Goal: Task Accomplishment & Management: Complete application form

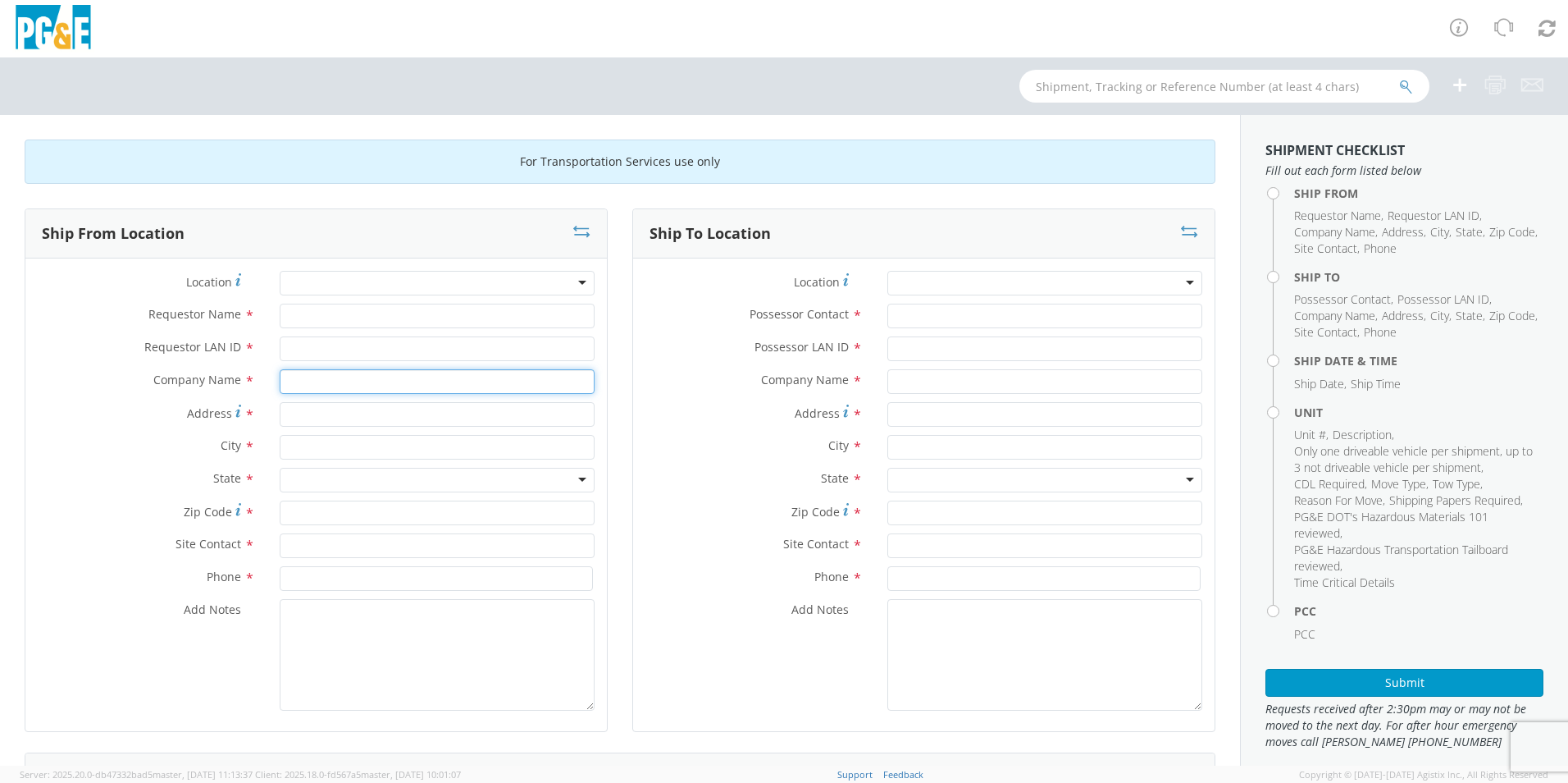
click at [472, 377] on input "text" at bounding box center [437, 382] width 315 height 24
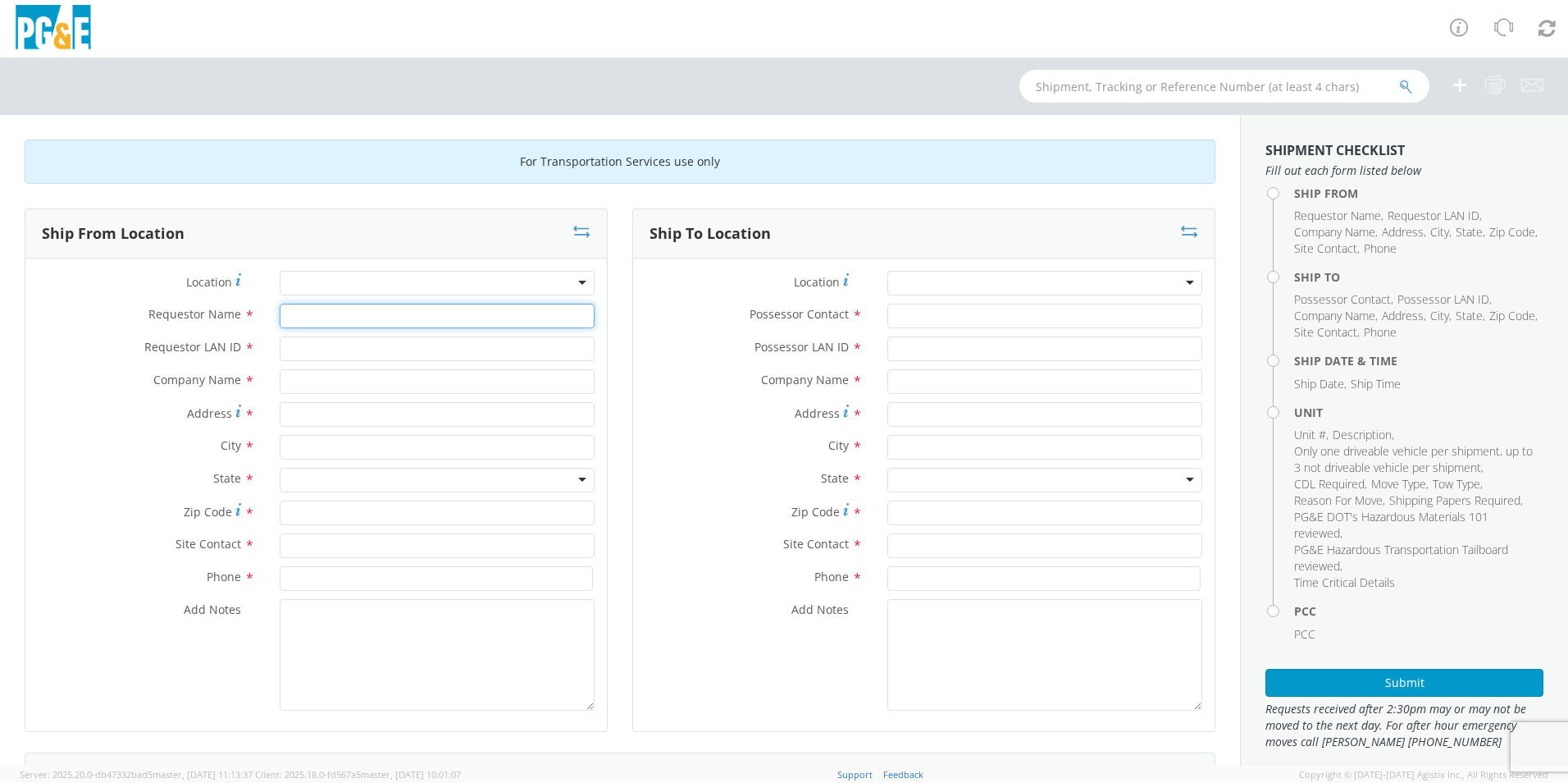
click at [385, 320] on input "Requestor Name *" at bounding box center [437, 316] width 315 height 24
type input "[PERSON_NAME]"
type input "DDTG"
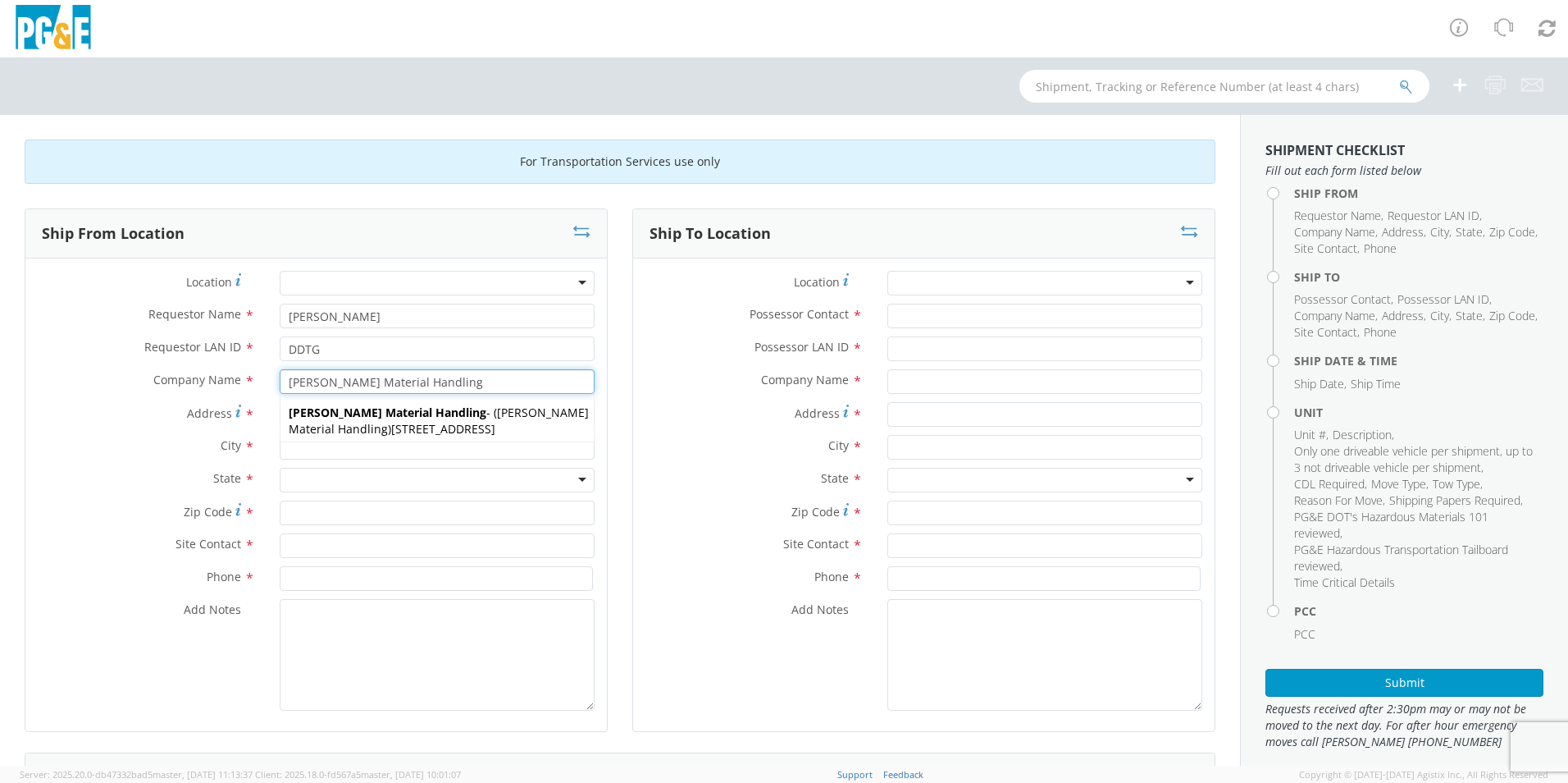
type input "[PERSON_NAME] Material Handling"
click at [297, 474] on div at bounding box center [437, 481] width 315 height 24
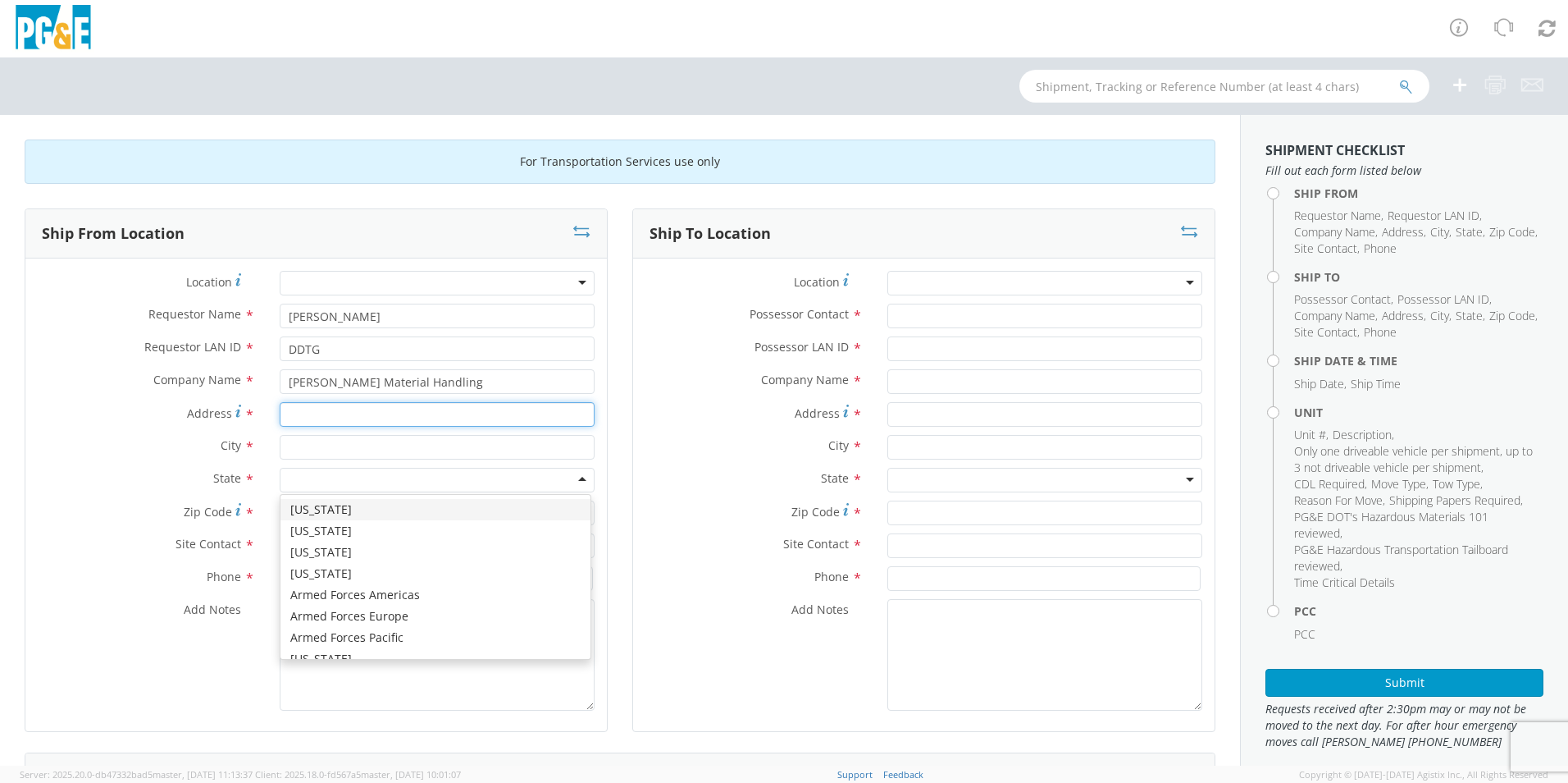
click at [305, 415] on input "Address *" at bounding box center [437, 415] width 315 height 24
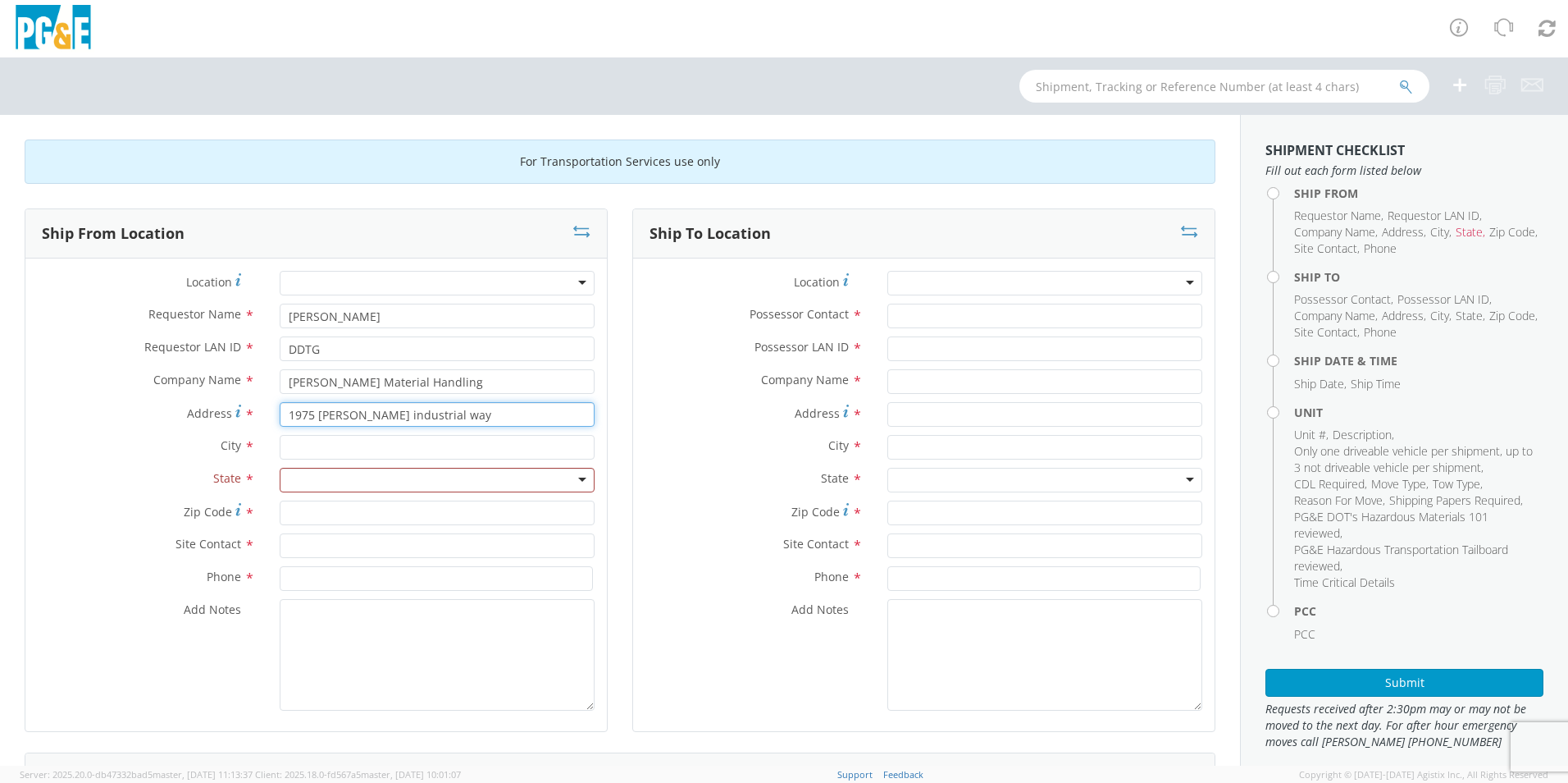
click at [358, 417] on input "1975 [PERSON_NAME] industrial way" at bounding box center [437, 415] width 315 height 24
type input "1975 [PERSON_NAME] Industrial way"
click at [305, 446] on input "text" at bounding box center [437, 448] width 315 height 24
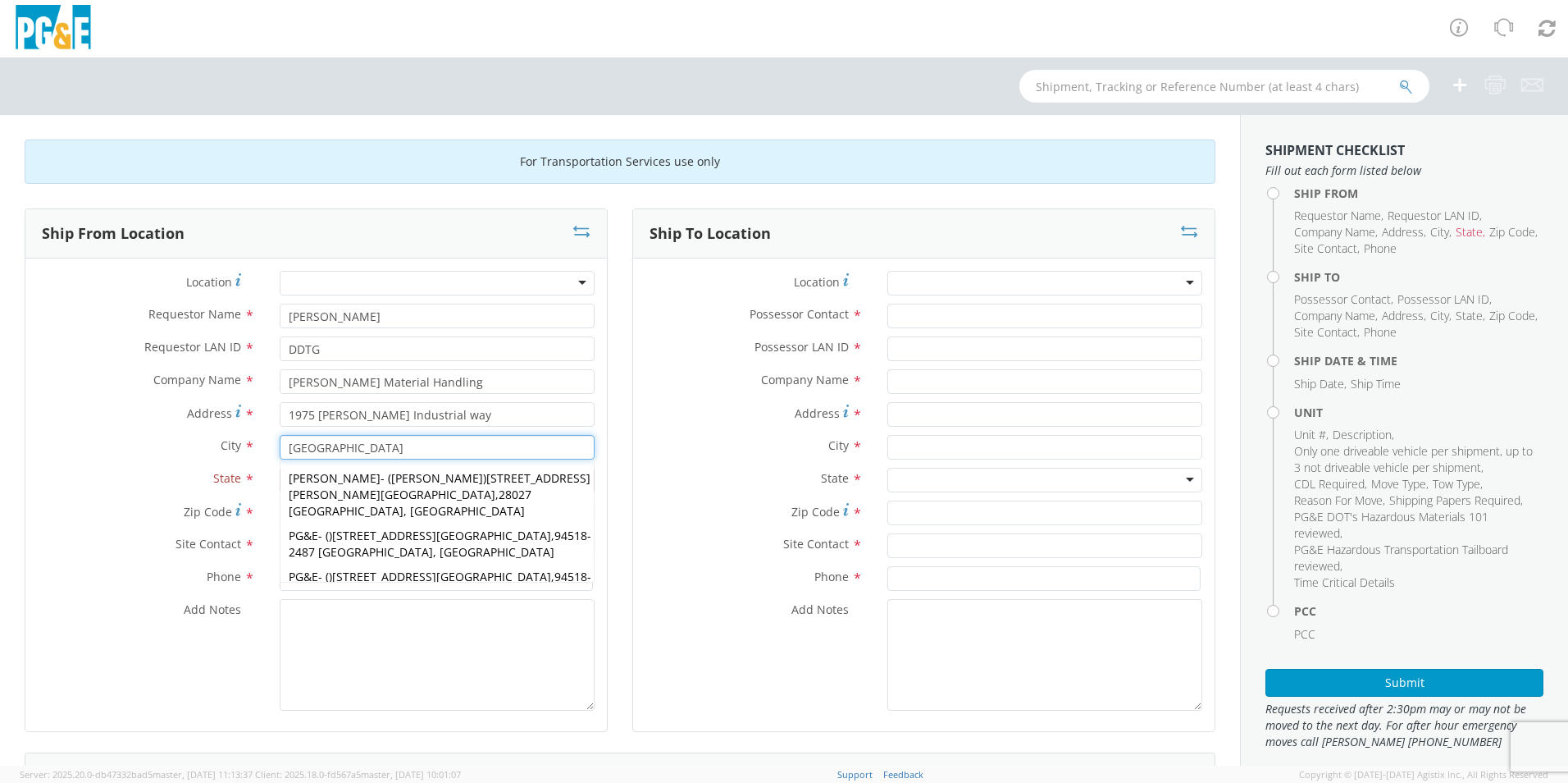
type input "[GEOGRAPHIC_DATA]"
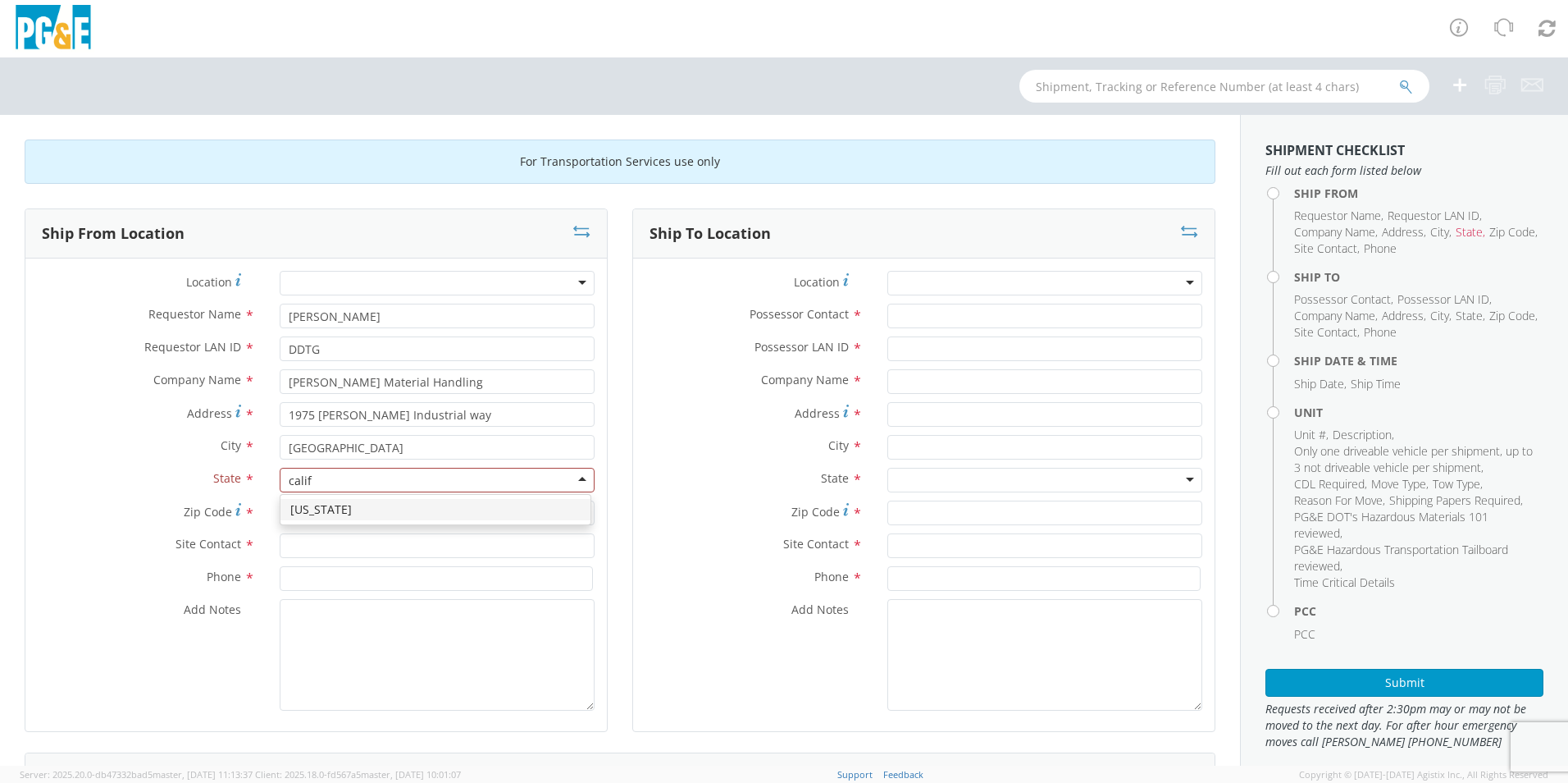
type input "califo"
click at [303, 511] on input "Zip Code *" at bounding box center [437, 513] width 315 height 24
type input "94520"
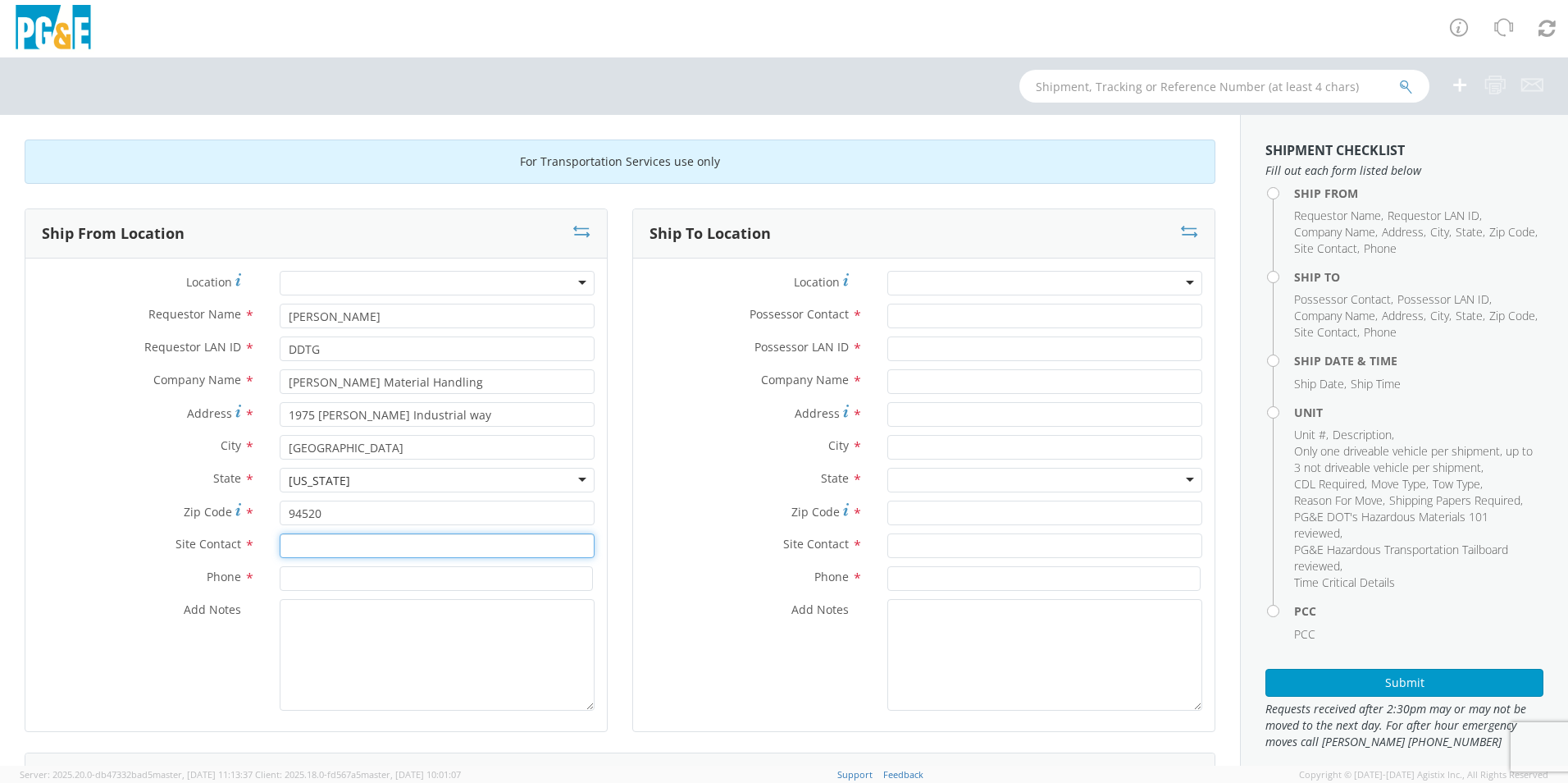
click at [360, 550] on input "text" at bounding box center [437, 546] width 315 height 24
type input "[PERSON_NAME]"
click at [282, 579] on input at bounding box center [436, 579] width 314 height 24
type input "9255215403"
click at [977, 284] on div at bounding box center [1044, 283] width 315 height 24
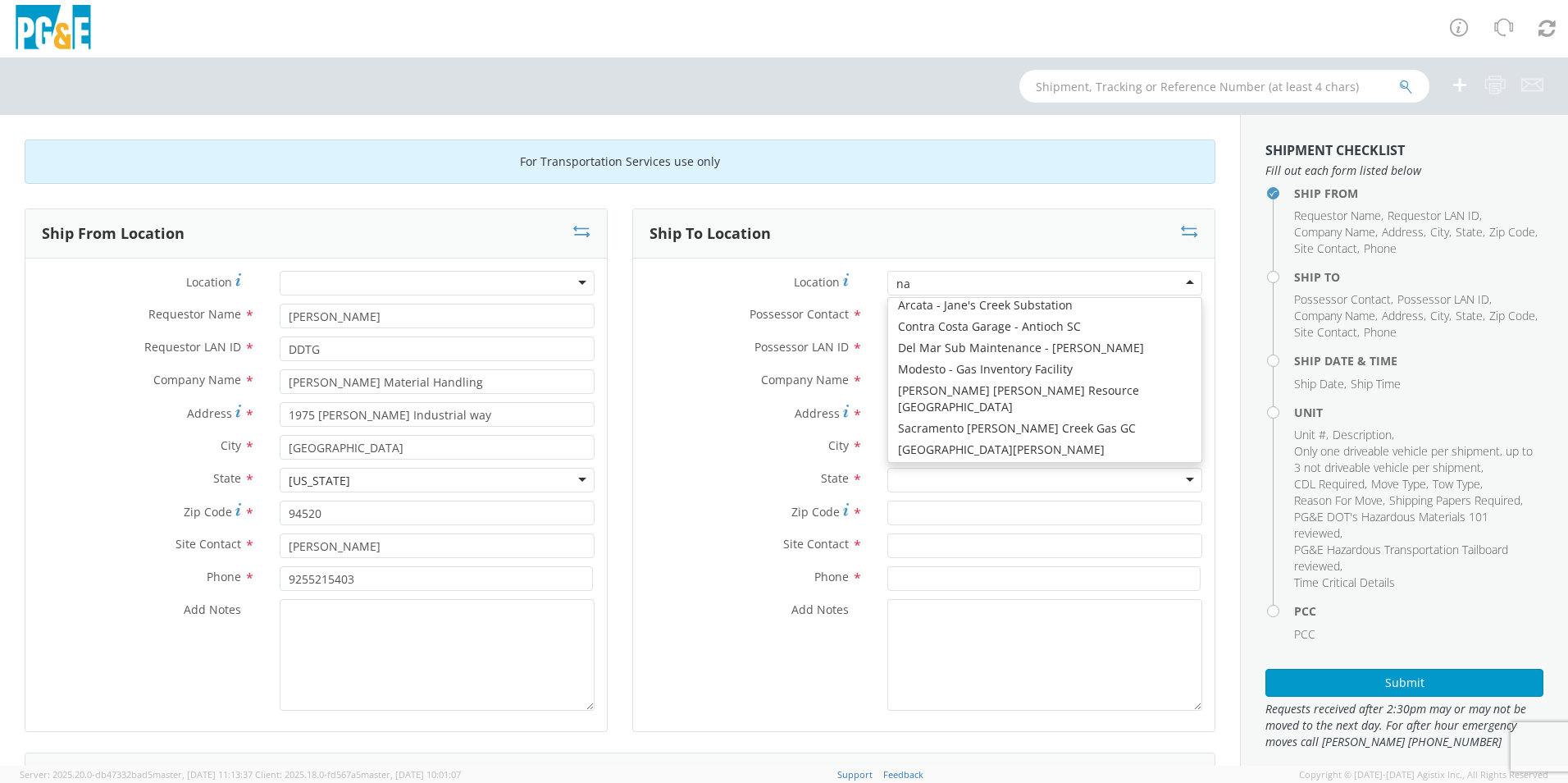
scroll to position [4, 0]
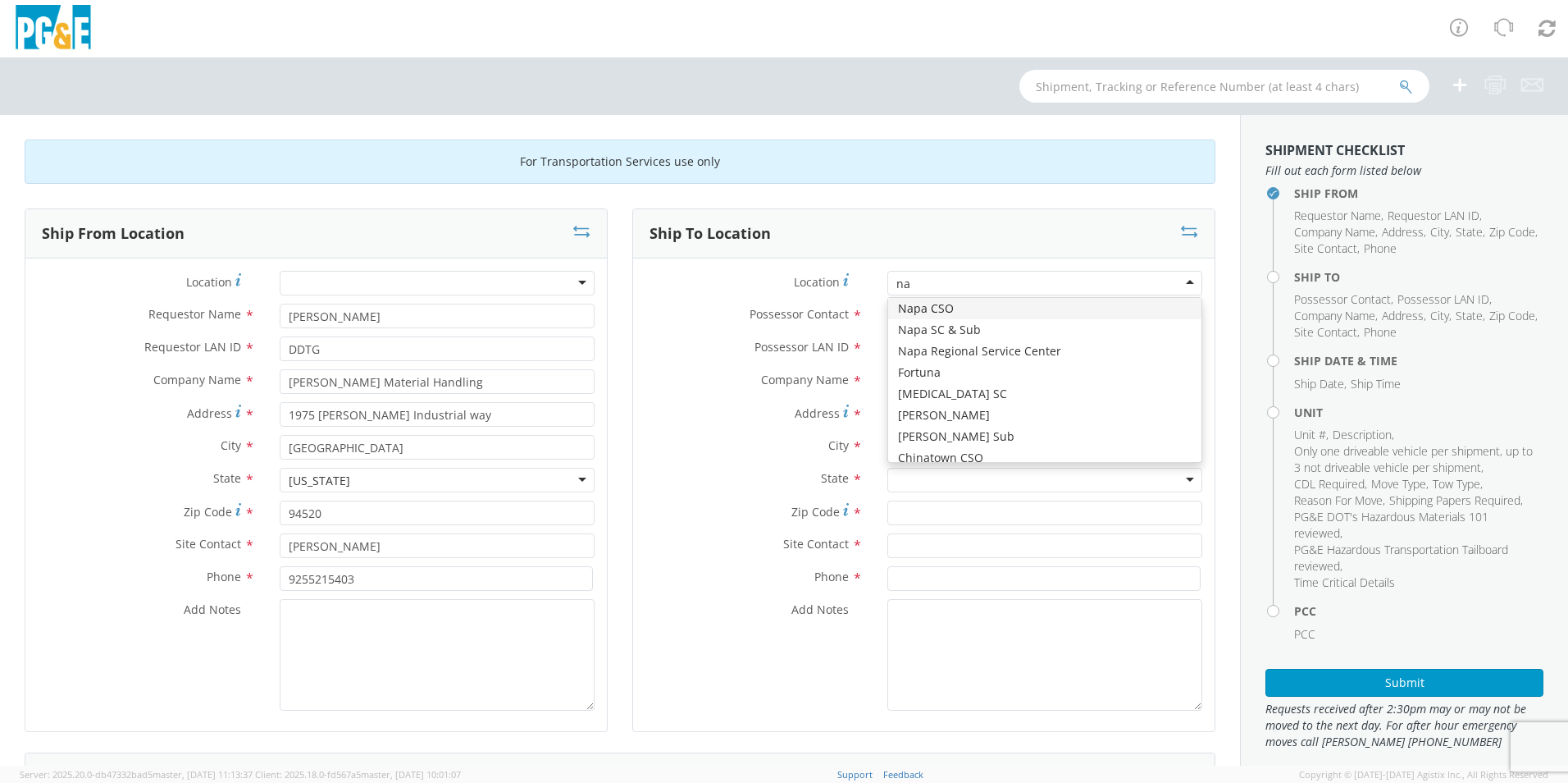
type input "nap"
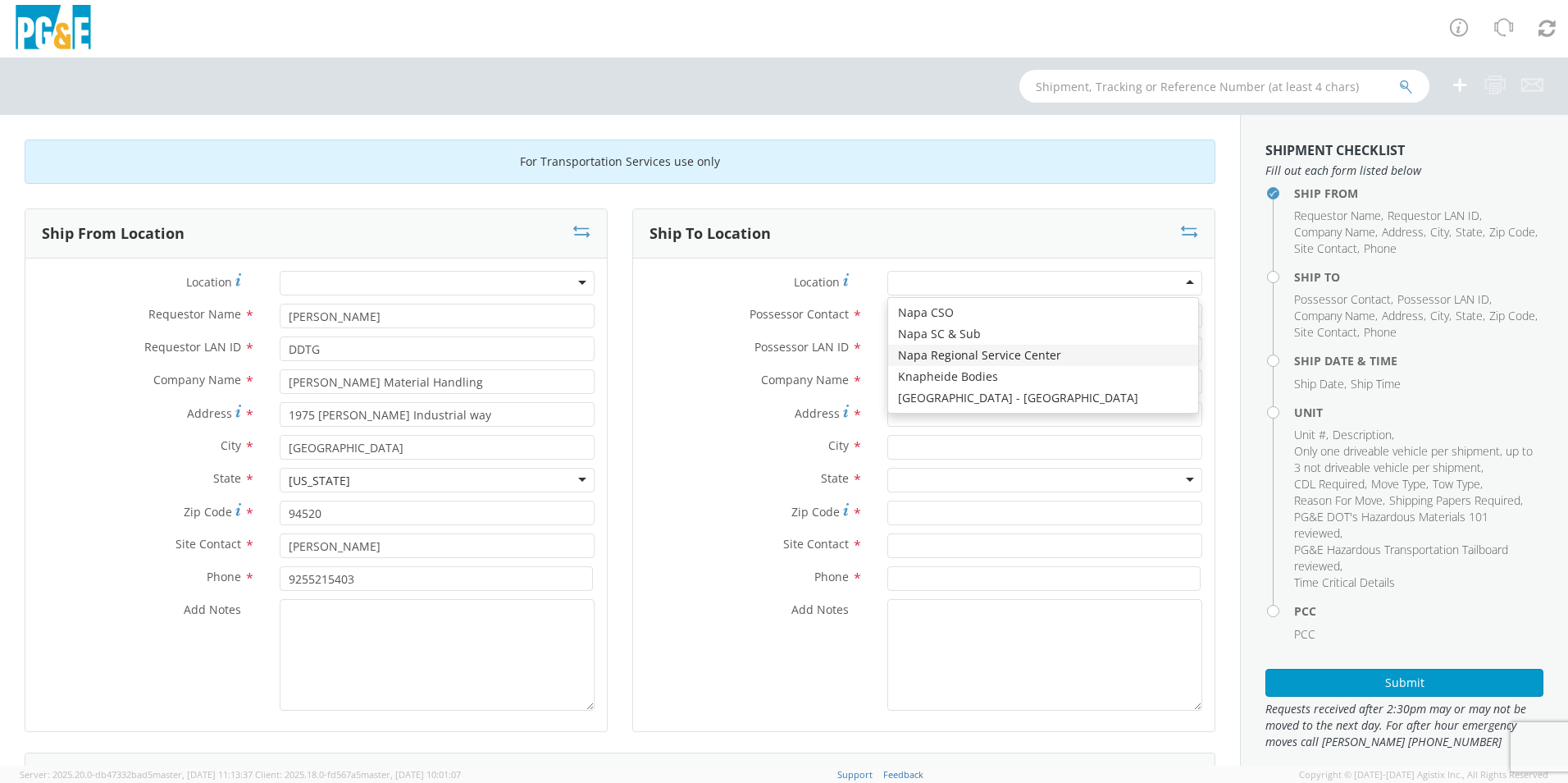
type input "PG&E"
type input "[STREET_ADDRESS][PERSON_NAME]"
type input "American Canyon"
type input "94503"
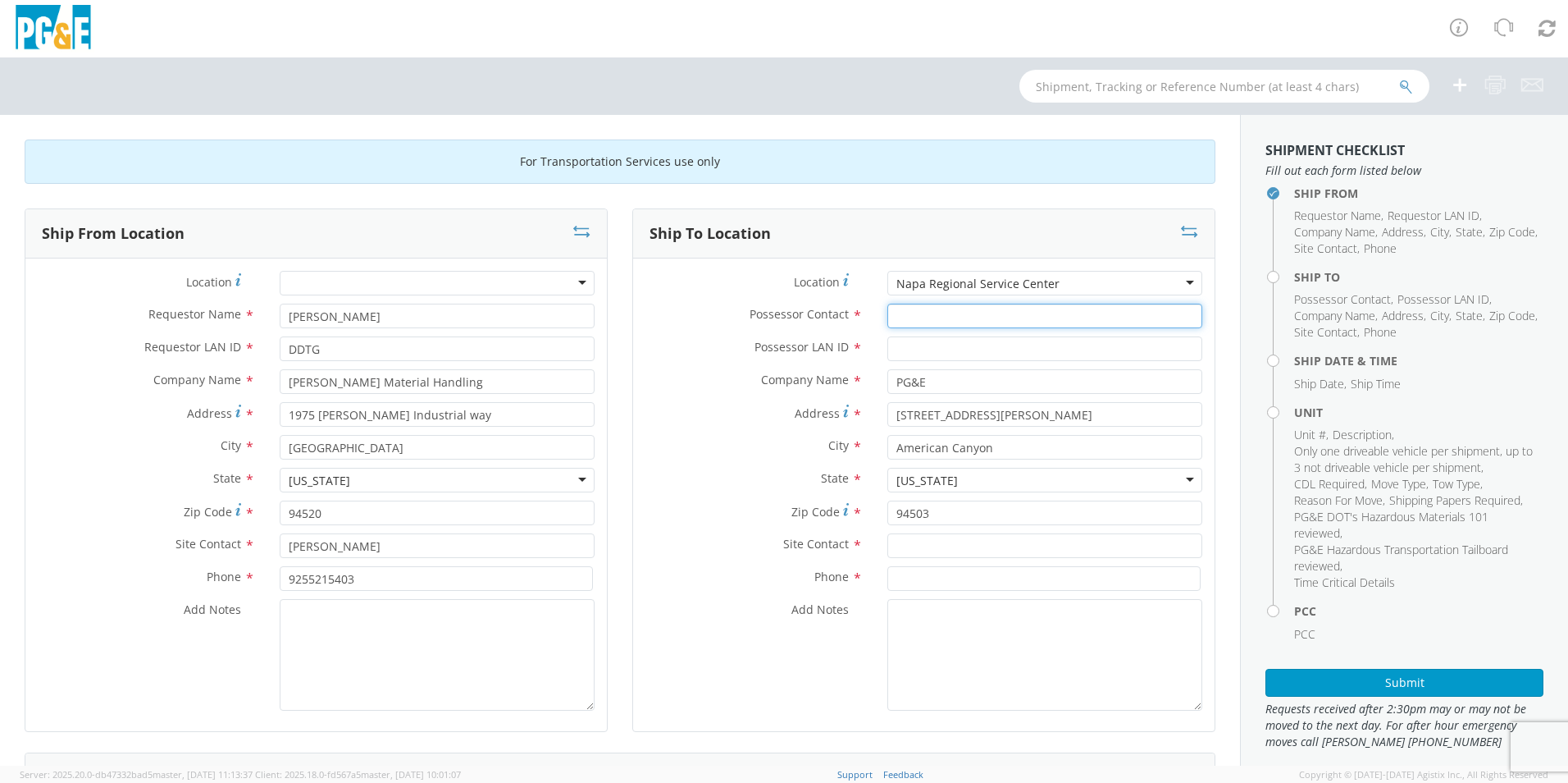
click at [1007, 314] on input "Possessor Contact *" at bounding box center [1044, 316] width 315 height 24
type input "[PERSON_NAME]"
type input "ddtg"
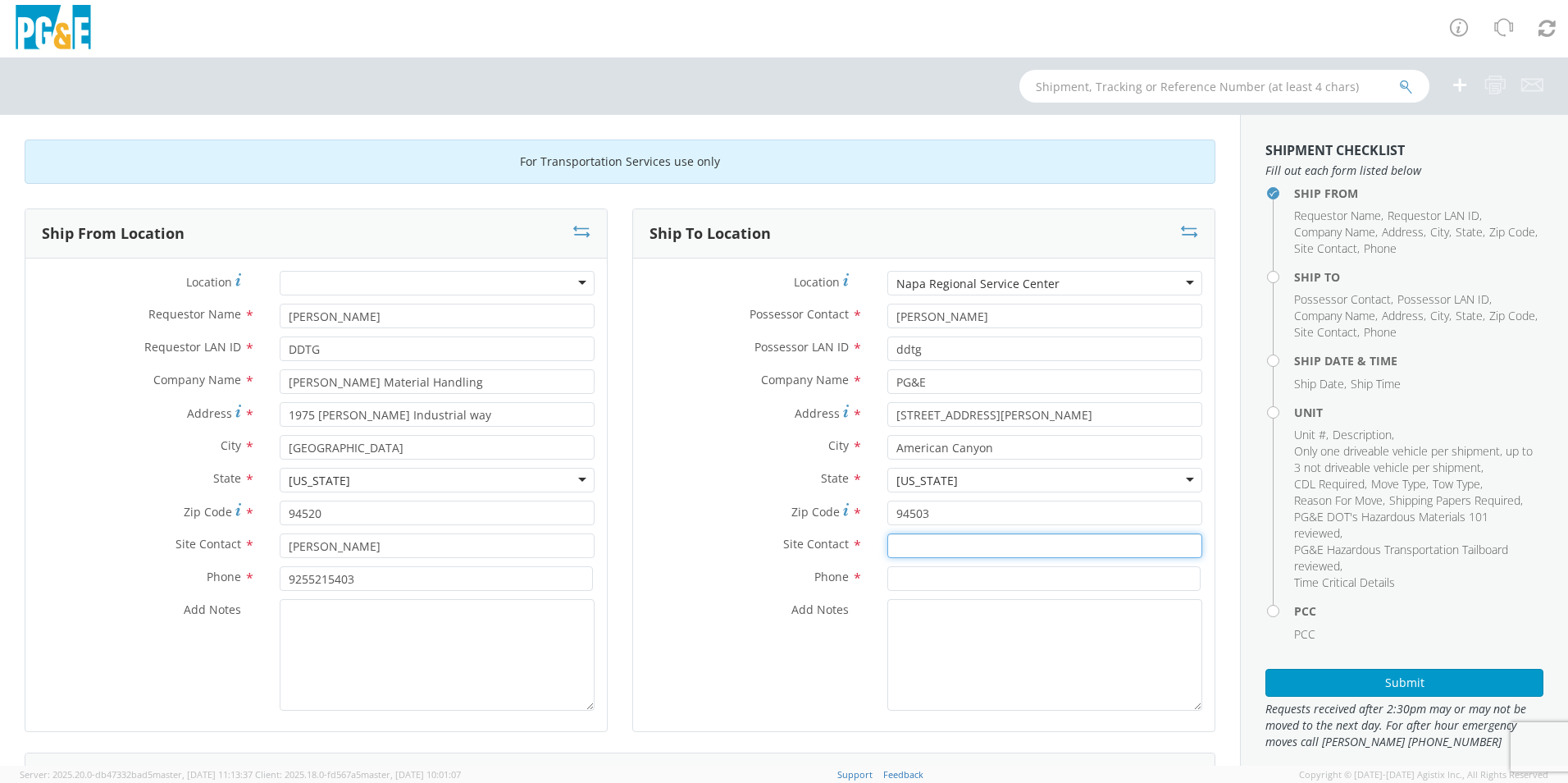
click at [916, 542] on input "text" at bounding box center [1044, 546] width 315 height 24
type input "DDTG"
click at [943, 567] on input at bounding box center [1043, 579] width 314 height 24
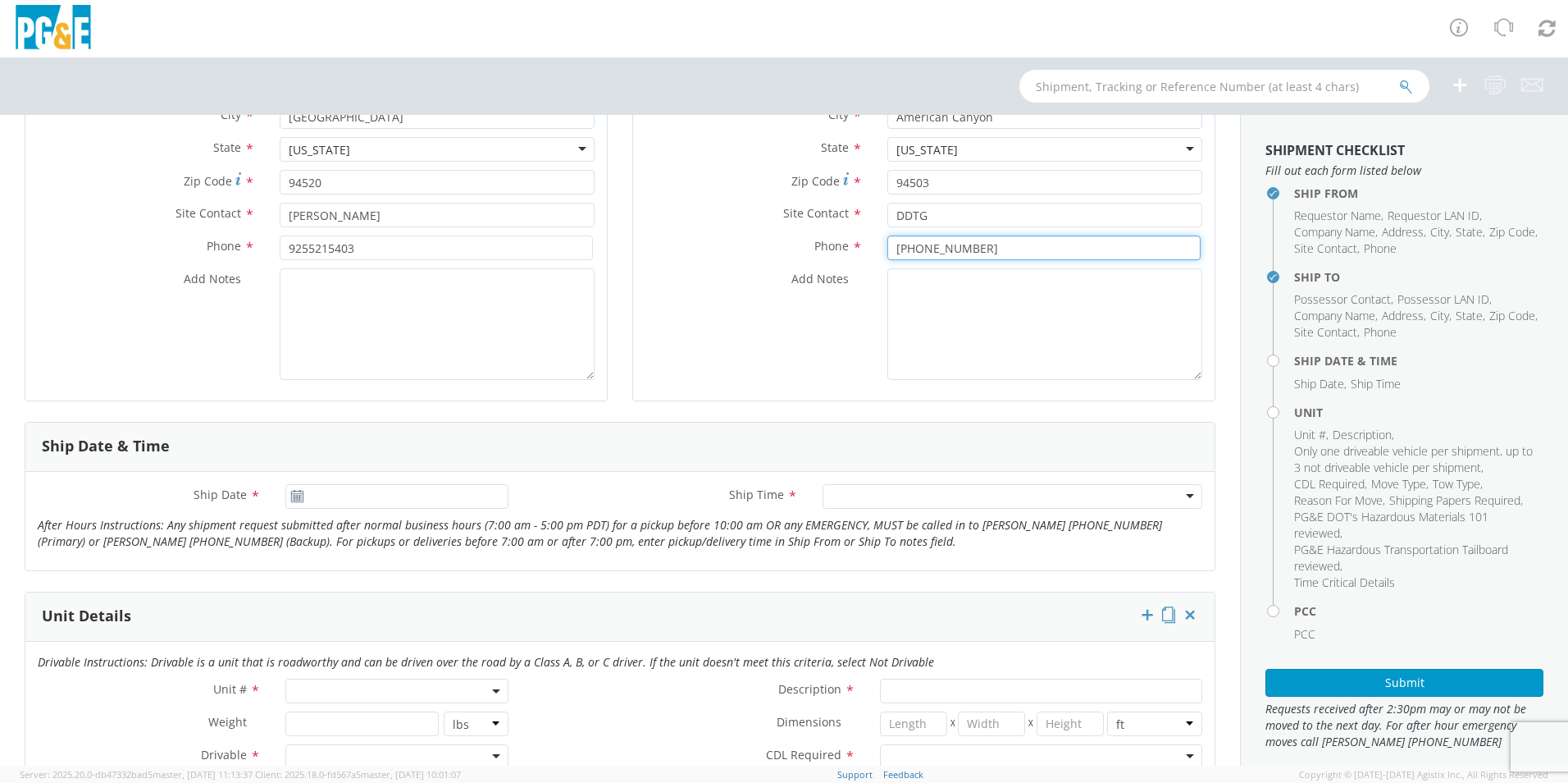
scroll to position [411, 0]
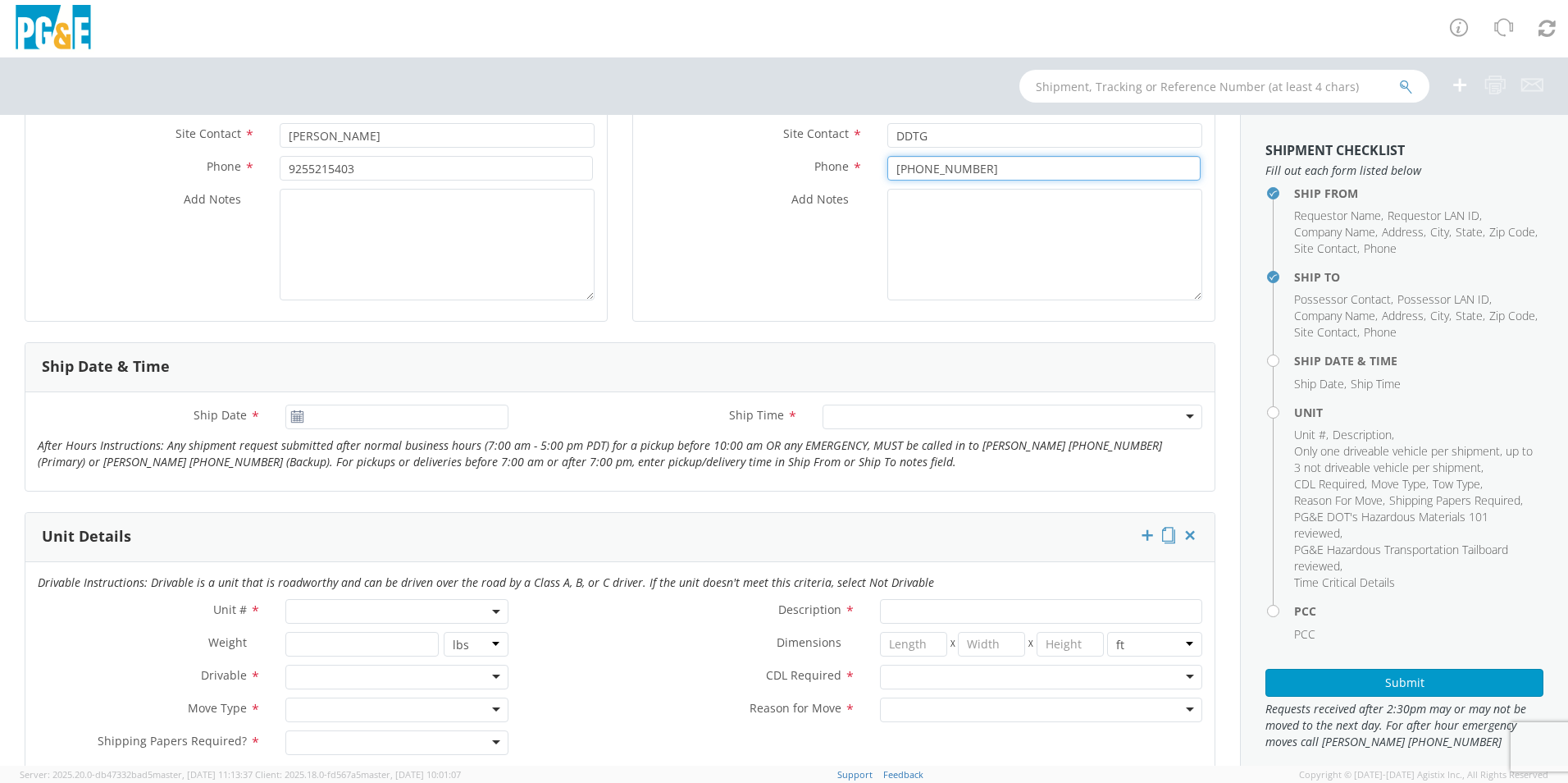
type input "[PHONE_NUMBER]"
click at [291, 423] on icon at bounding box center [297, 417] width 14 height 13
click at [296, 417] on use at bounding box center [297, 416] width 11 height 11
click at [329, 414] on input "[DATE]" at bounding box center [396, 416] width 223 height 24
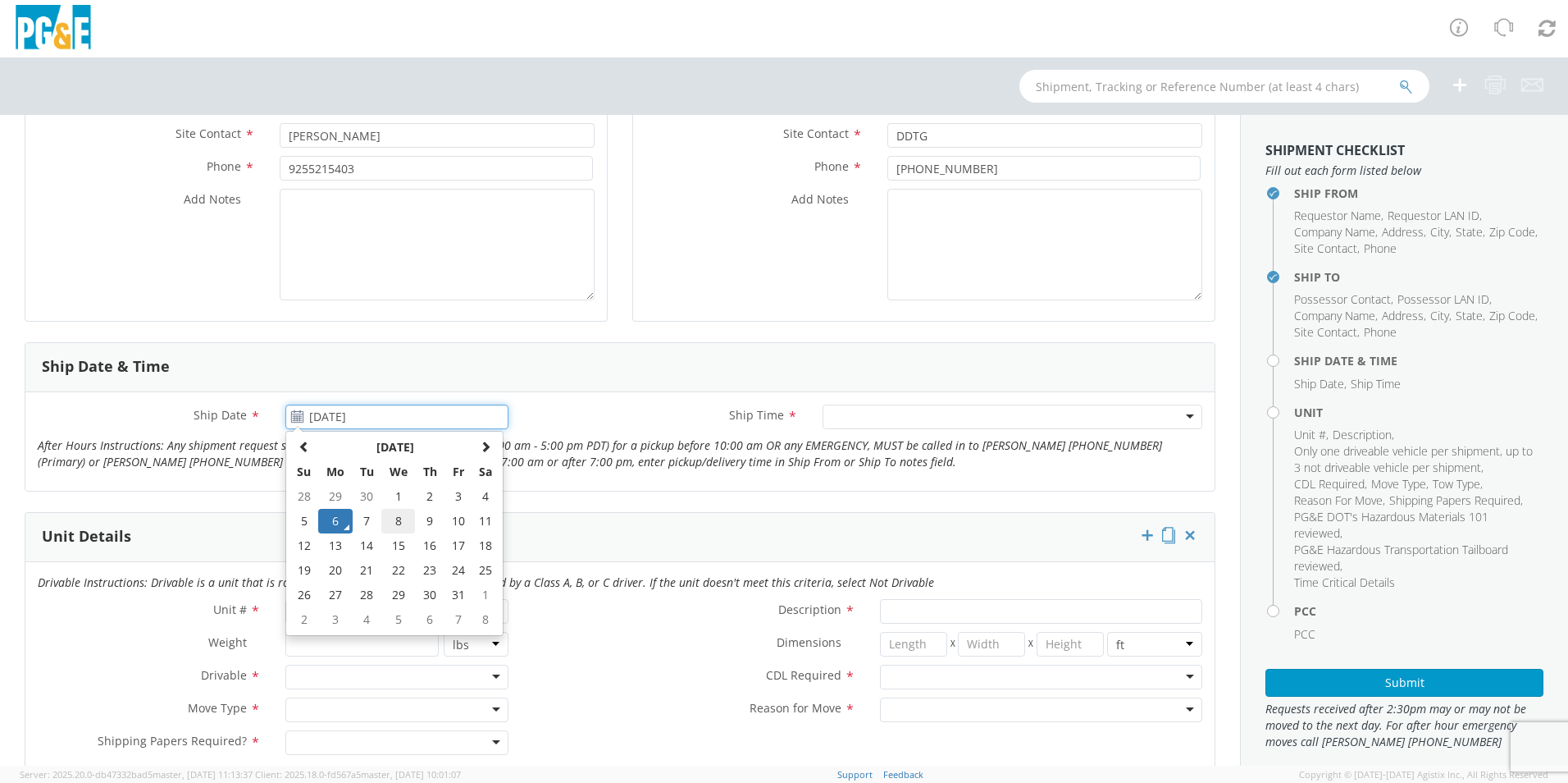
click at [393, 523] on td "8" at bounding box center [398, 521] width 35 height 24
type input "[DATE]"
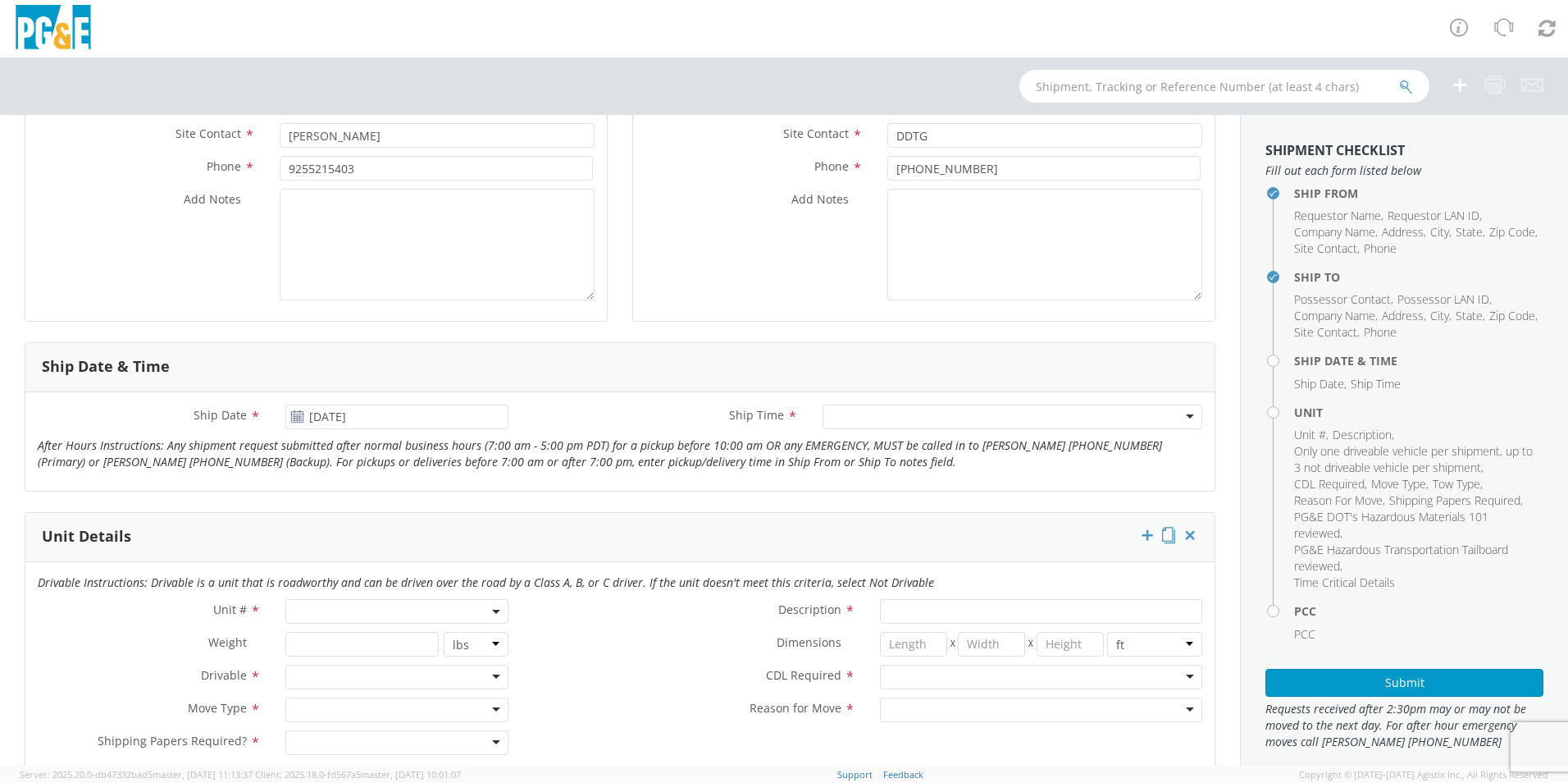
click at [895, 422] on div at bounding box center [1012, 416] width 380 height 24
click at [1082, 418] on div "10:00 am - 1:00 pm" at bounding box center [1012, 416] width 380 height 24
click at [435, 606] on span at bounding box center [396, 612] width 223 height 24
click at [379, 644] on input "search" at bounding box center [396, 639] width 213 height 24
click at [425, 556] on input "search" at bounding box center [396, 558] width 213 height 24
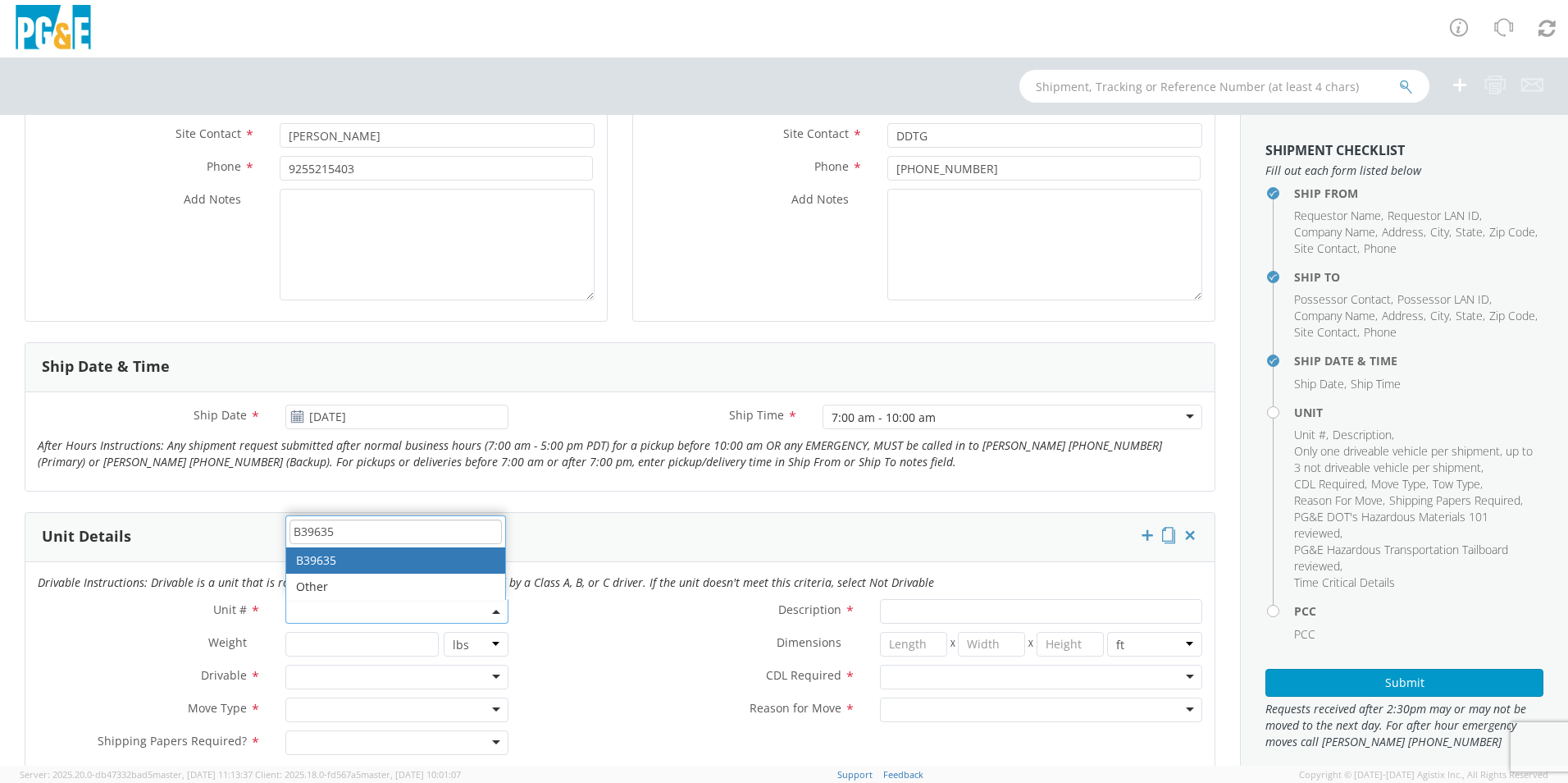
type input "B39635"
type input "FORKLIFT; 4T>"
type input "0"
select select "B39635"
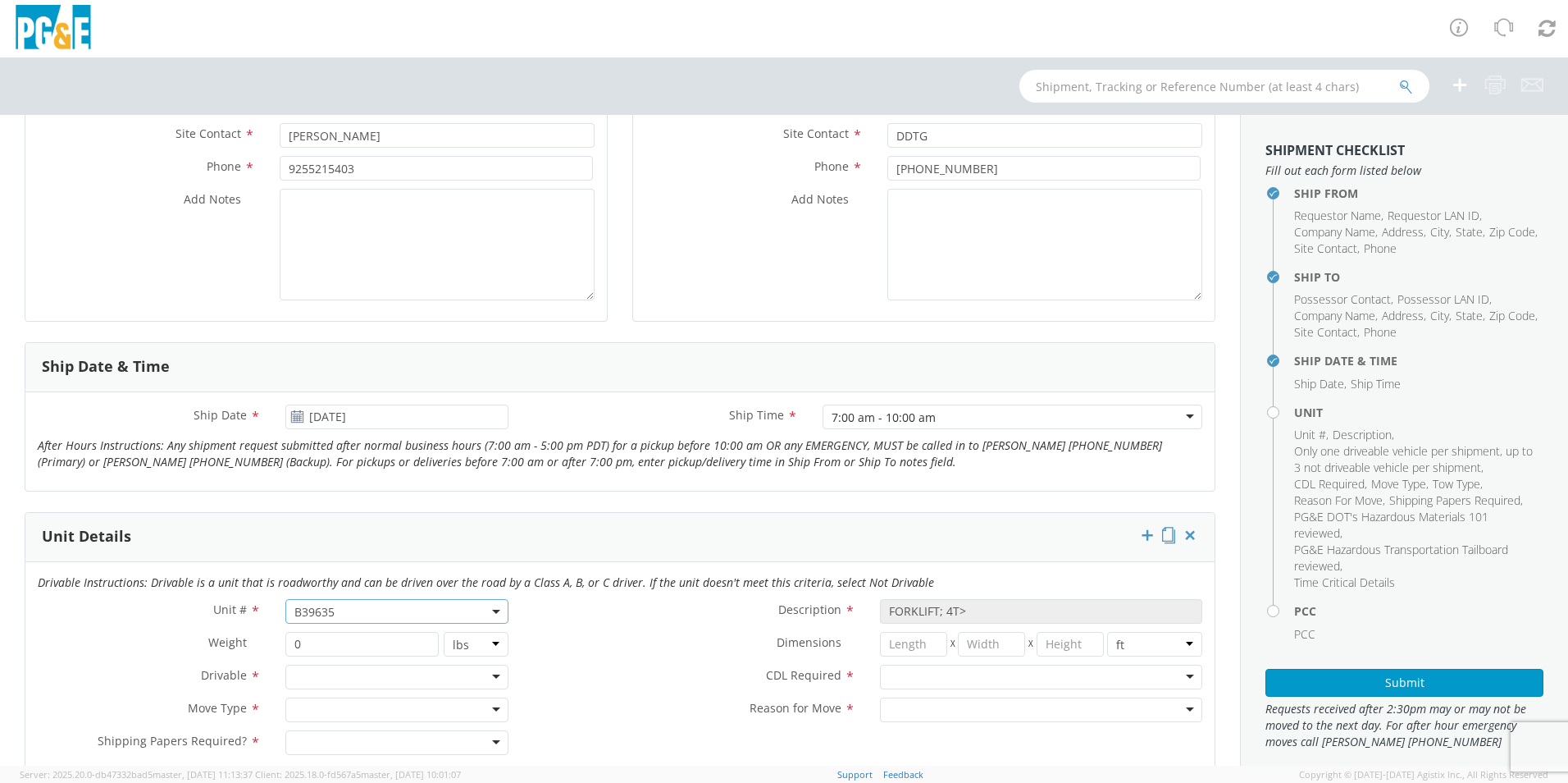
click at [490, 677] on div at bounding box center [396, 677] width 223 height 24
click at [487, 673] on div "Drivable" at bounding box center [396, 677] width 223 height 24
click at [429, 711] on div at bounding box center [396, 710] width 223 height 24
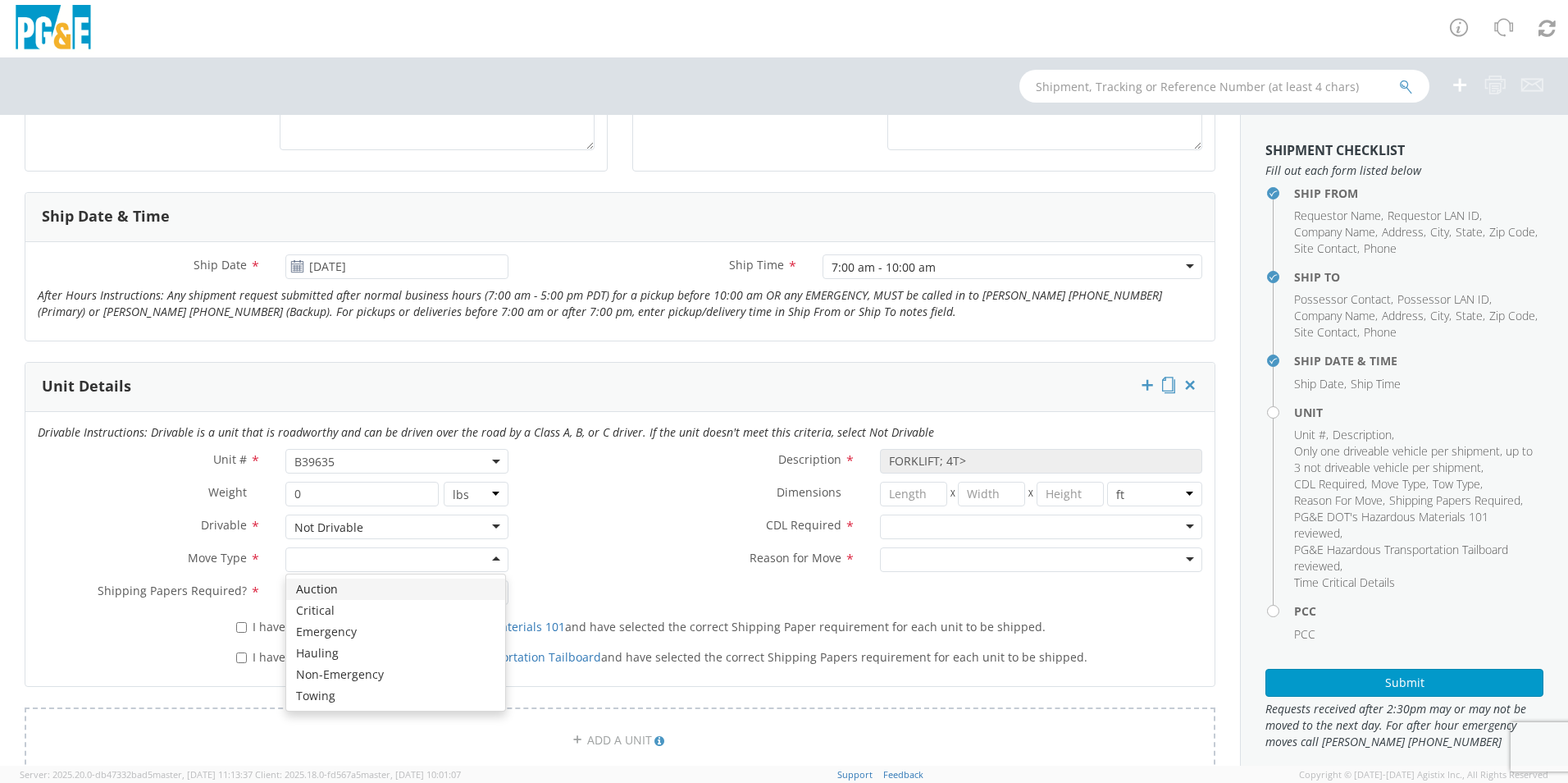
scroll to position [575, 0]
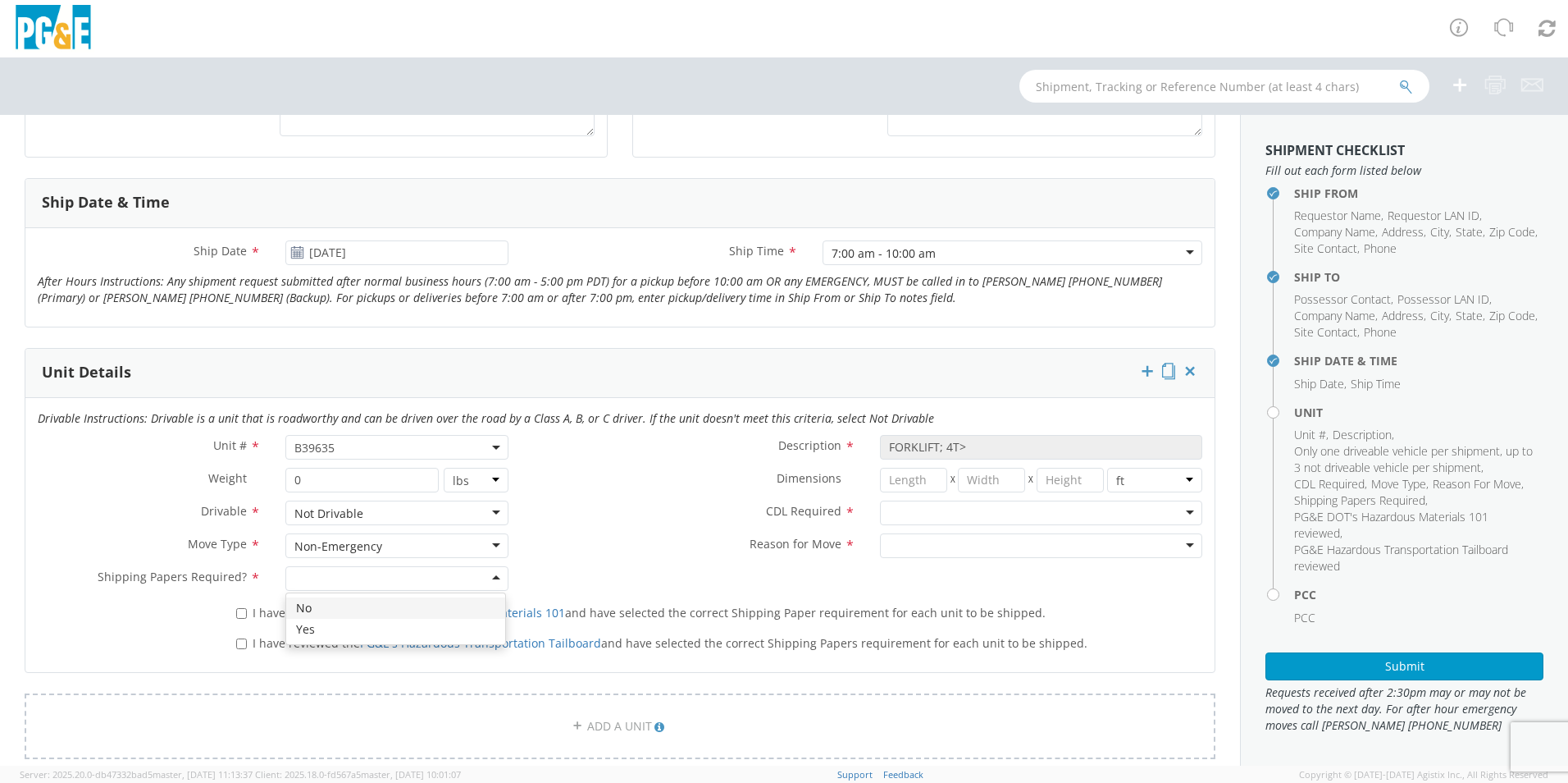
click at [362, 579] on div at bounding box center [396, 579] width 223 height 24
click at [240, 618] on input "I have reviewed the PG&E DOT's Hazardous Materials 101 and have selected the co…" at bounding box center [241, 612] width 10 height 10
checkbox input "true"
click at [242, 639] on input "I have reviewed the PG&E's Hazardous Transportation Tailboard and have selected…" at bounding box center [241, 644] width 10 height 10
checkbox input "true"
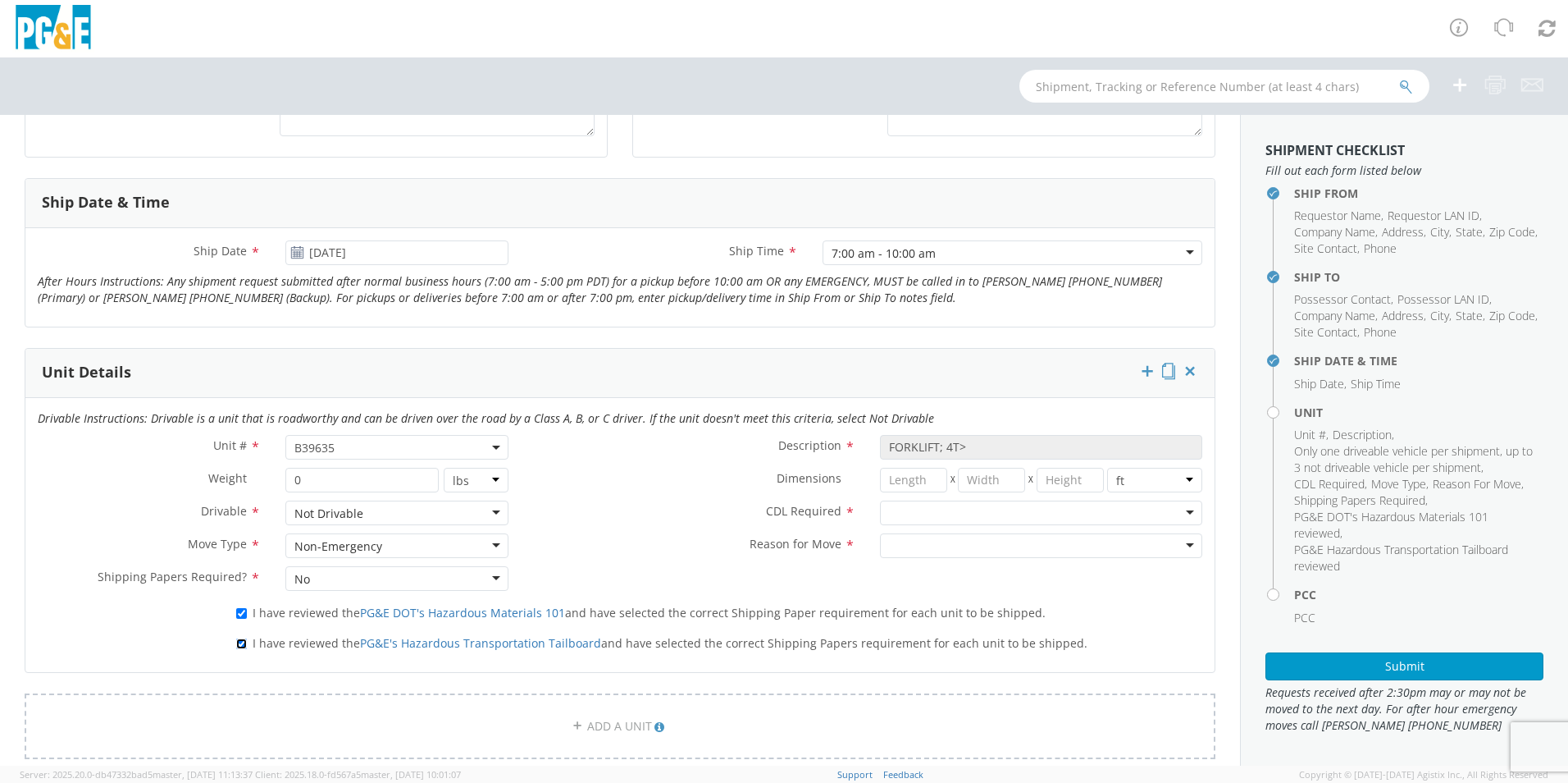
scroll to position [657, 0]
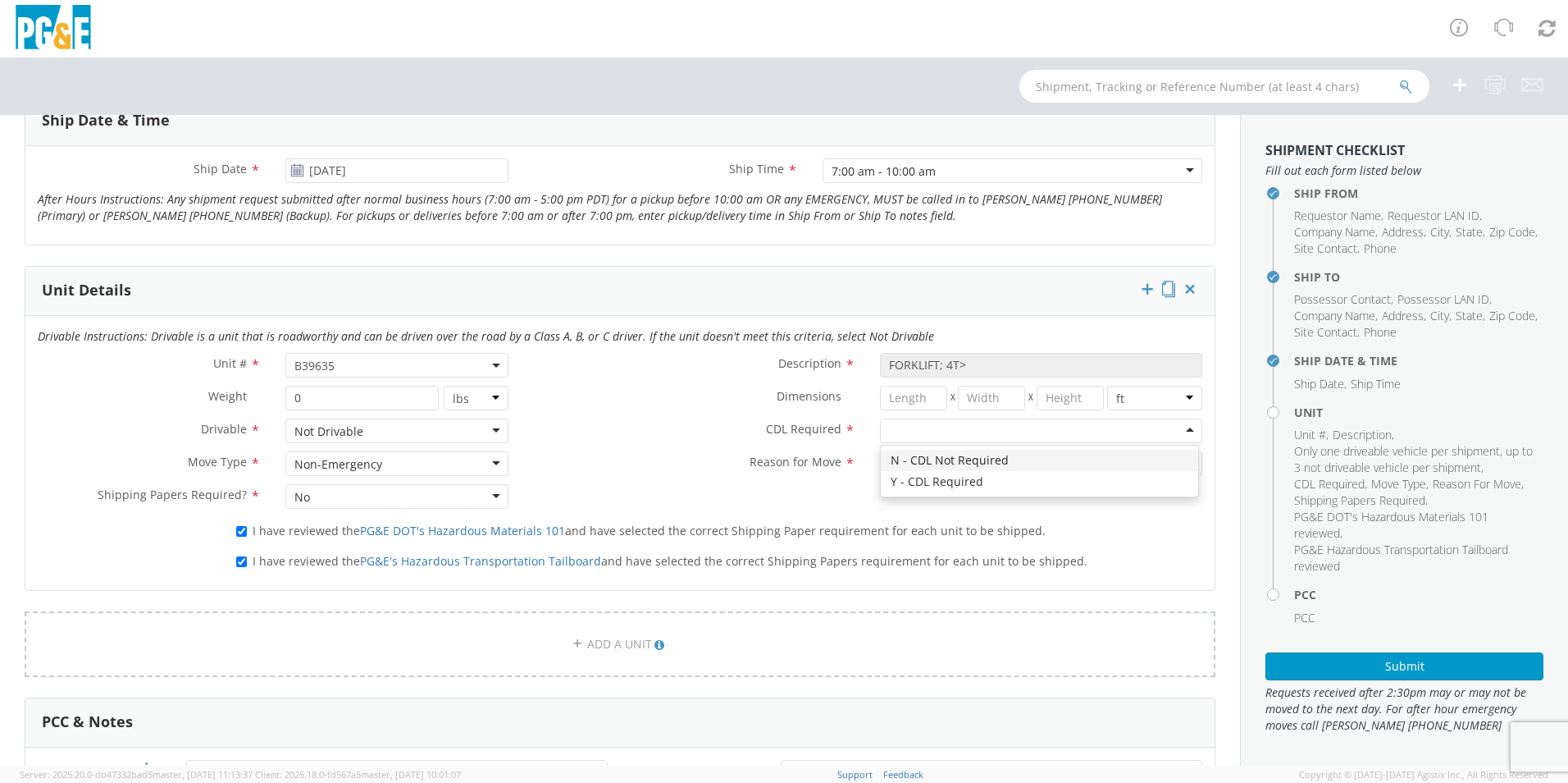
click at [970, 436] on div at bounding box center [1042, 431] width 322 height 24
click at [1038, 468] on div at bounding box center [1042, 464] width 322 height 24
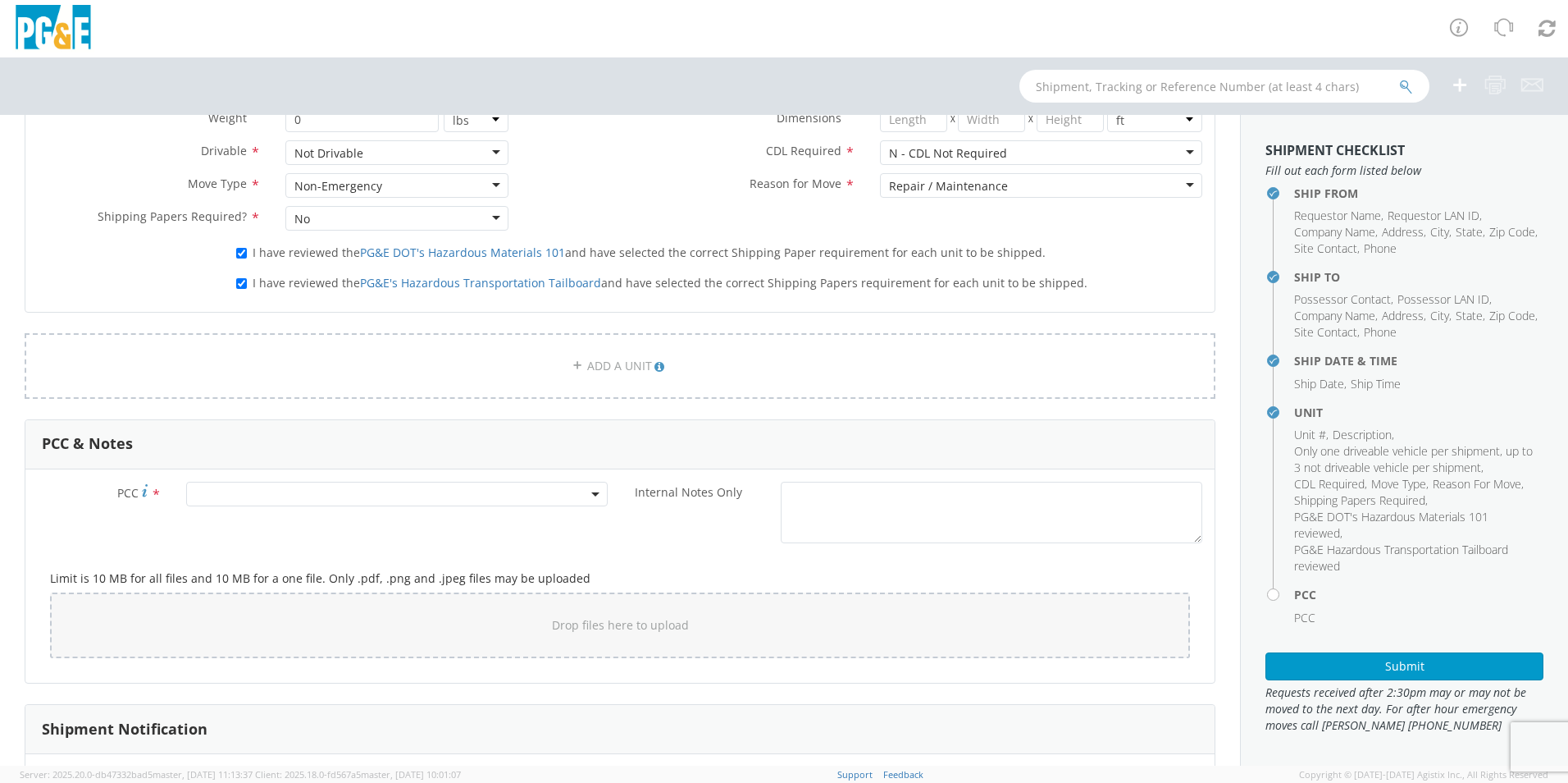
scroll to position [985, 0]
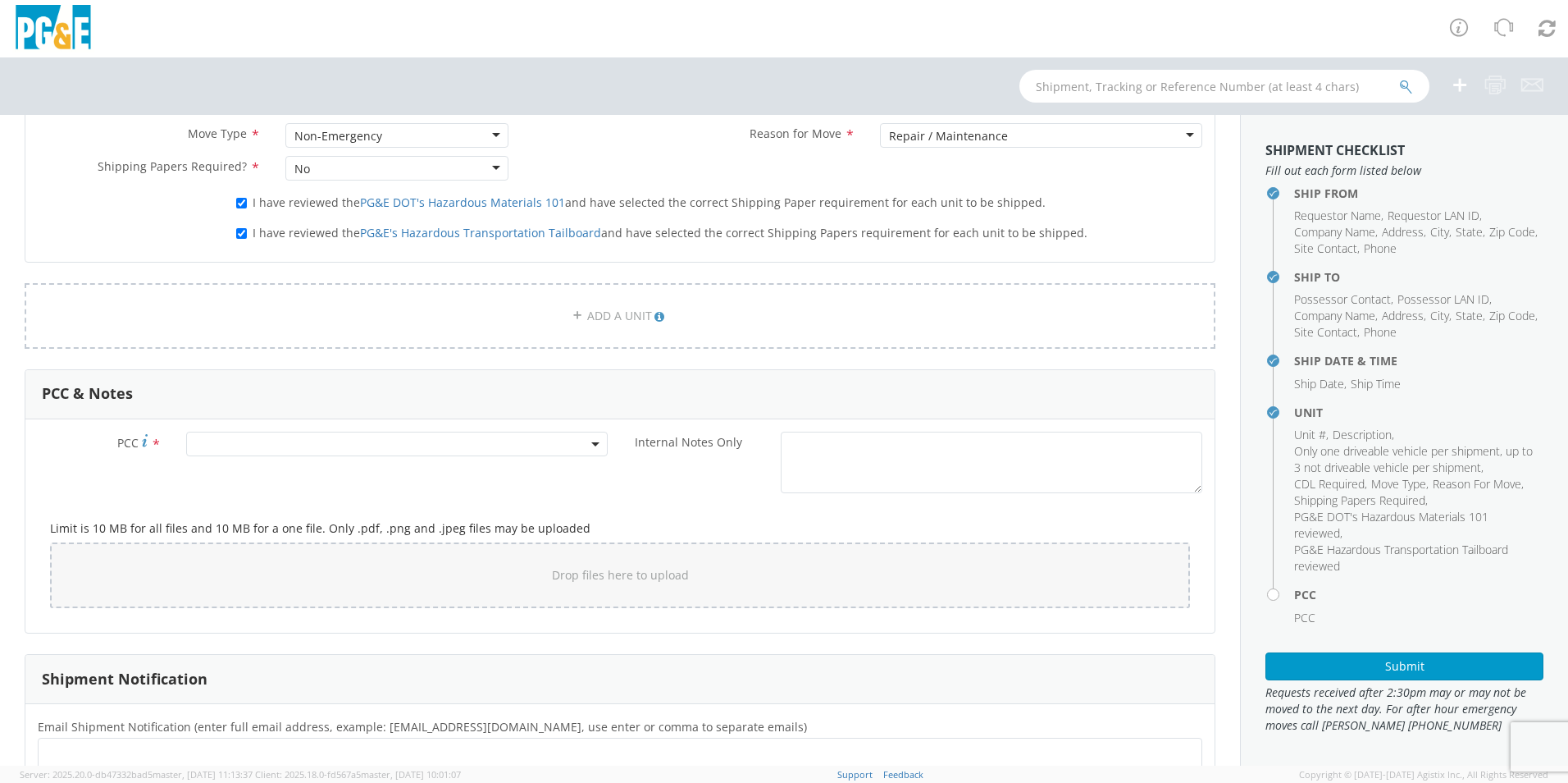
click at [321, 436] on span at bounding box center [397, 444] width 422 height 24
click at [321, 474] on input "number" at bounding box center [395, 471] width 409 height 24
click at [233, 474] on input "number" at bounding box center [395, 471] width 409 height 24
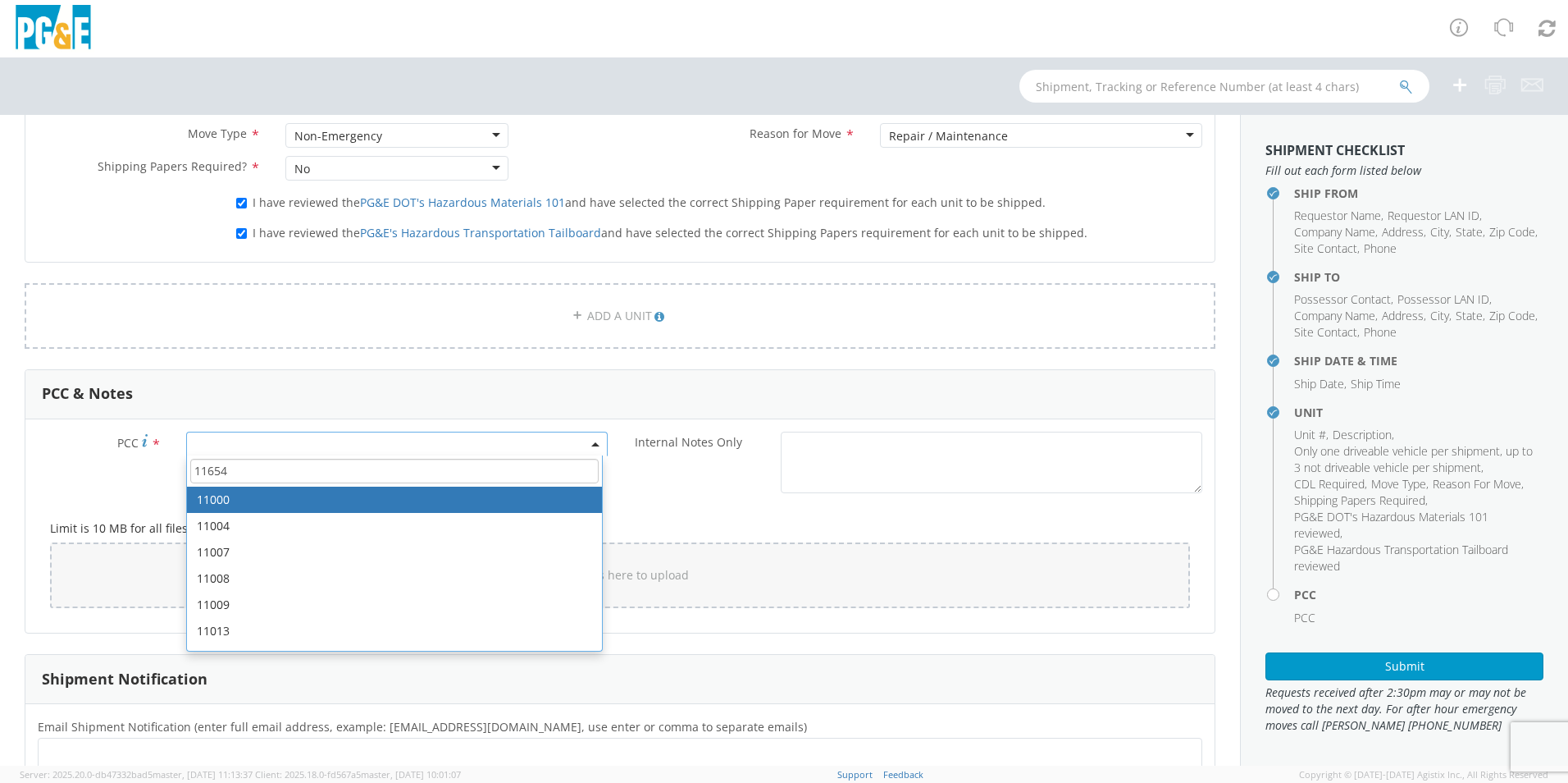
click at [311, 475] on input "11654" at bounding box center [395, 471] width 409 height 24
type input "11654"
select select "11000"
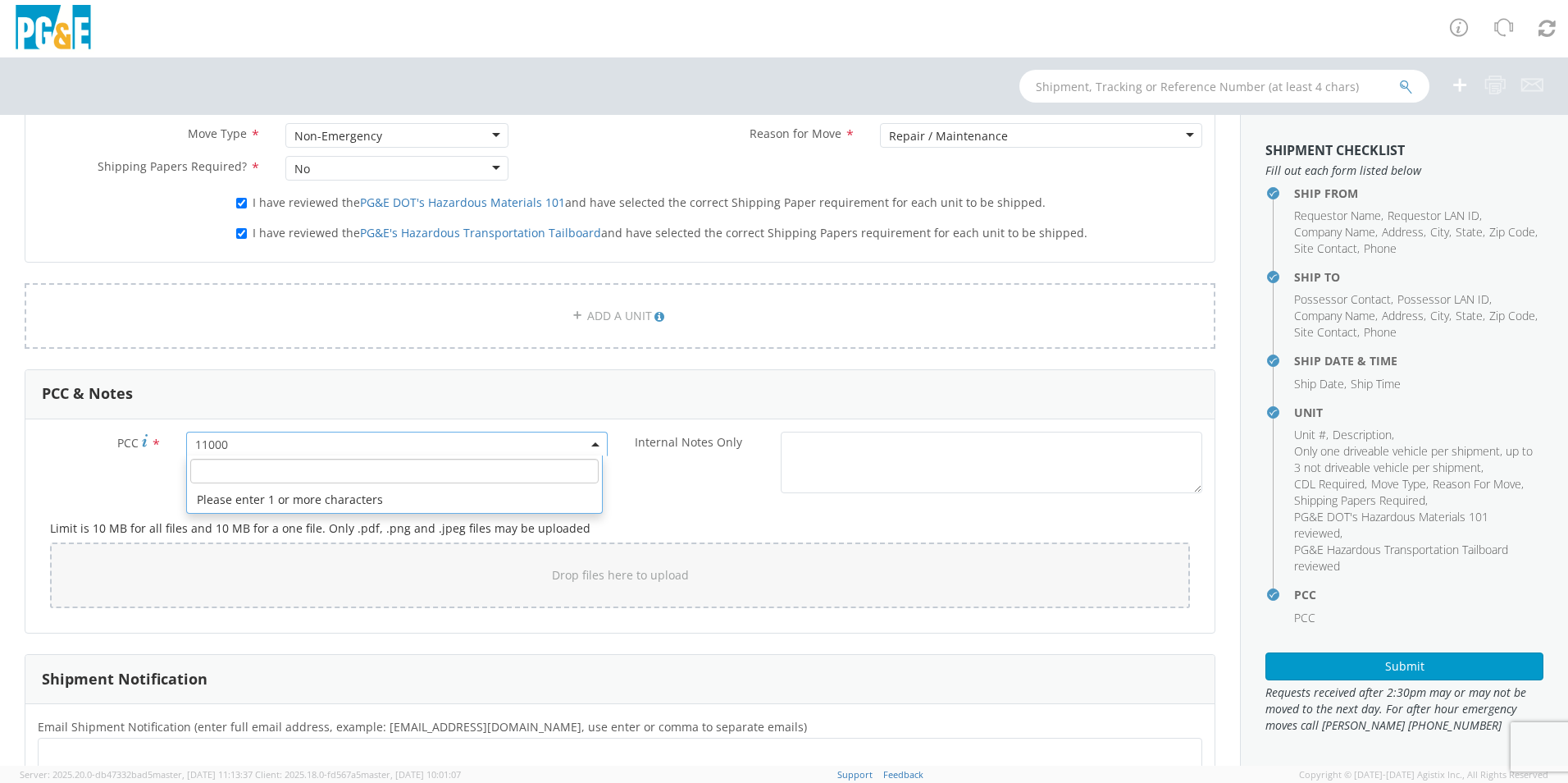
click at [315, 449] on span "11000" at bounding box center [396, 444] width 404 height 16
click at [311, 465] on input "number" at bounding box center [395, 471] width 409 height 24
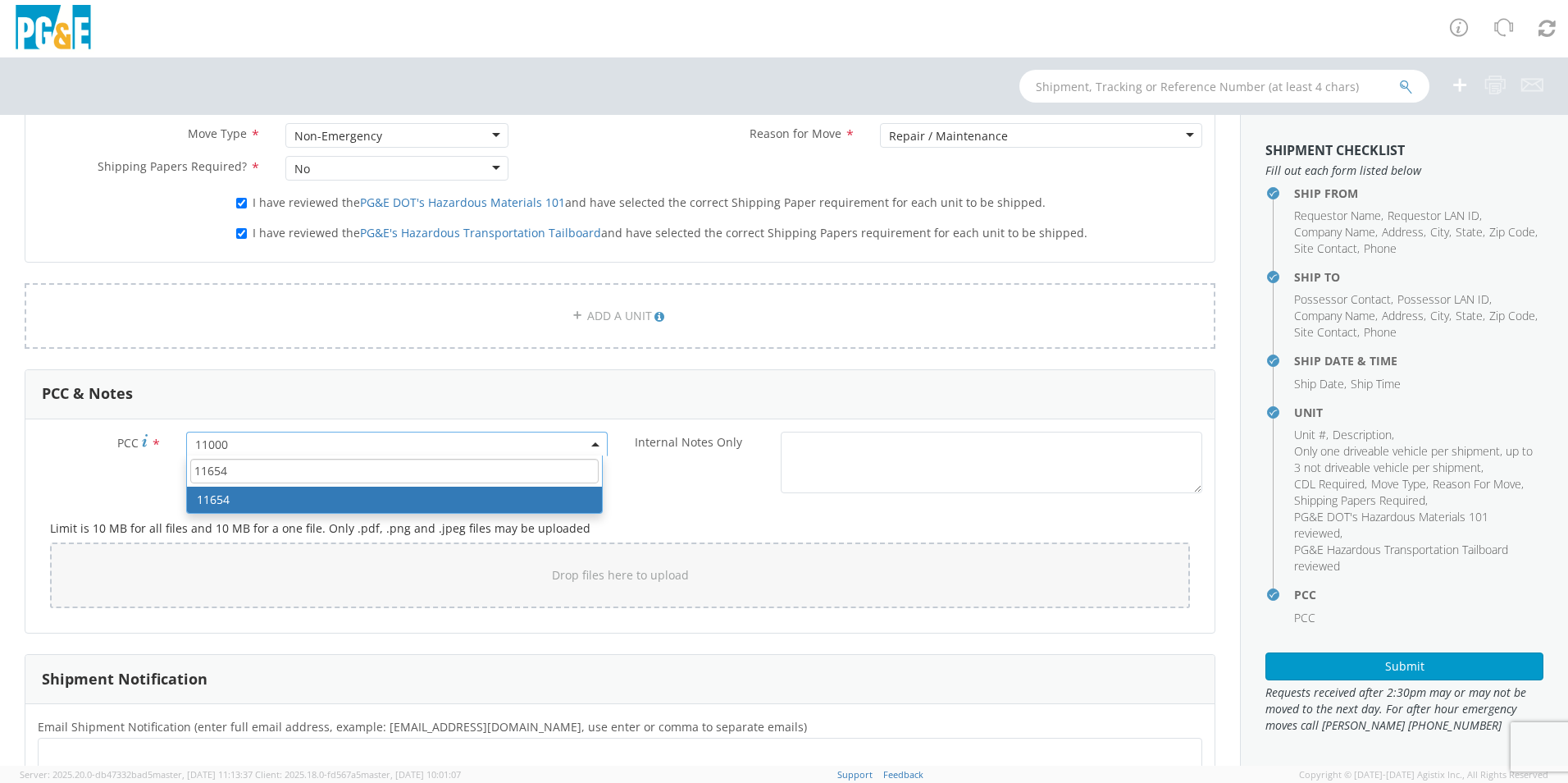
type input "11654"
select select "11654"
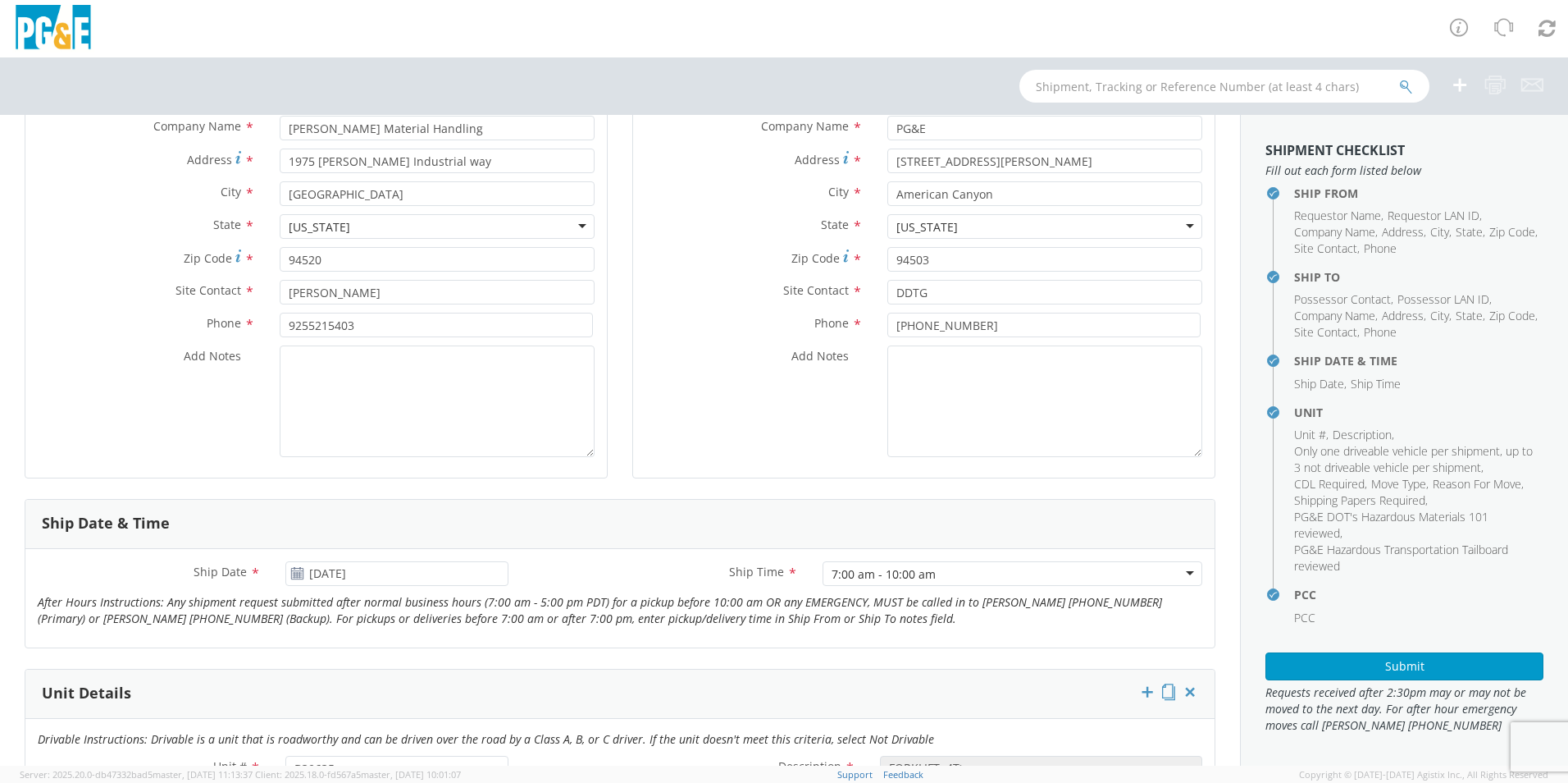
scroll to position [269, 0]
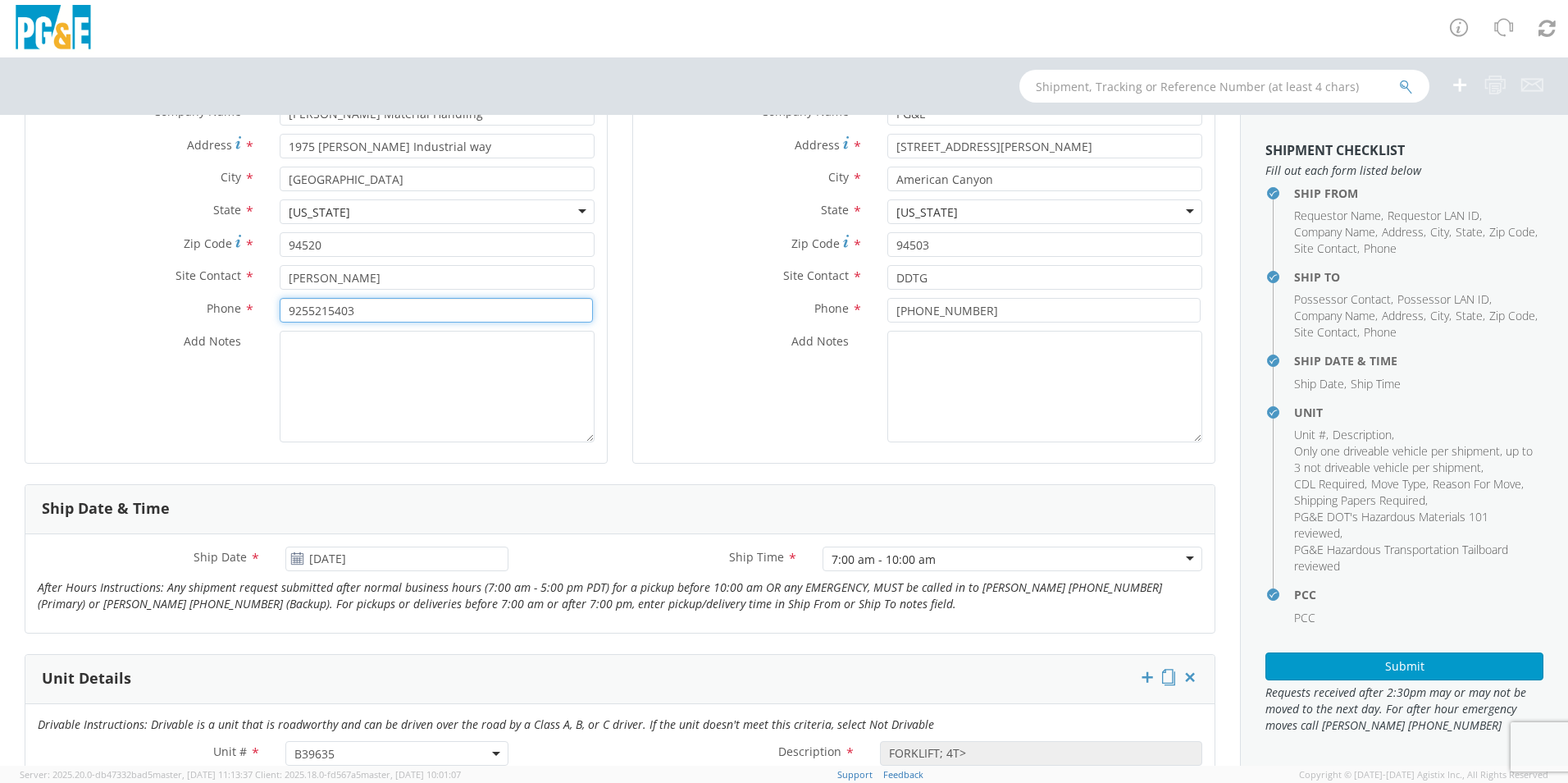
click at [306, 313] on input "9255215403" at bounding box center [436, 310] width 314 height 24
click at [331, 312] on input "925-5215403" at bounding box center [436, 310] width 314 height 24
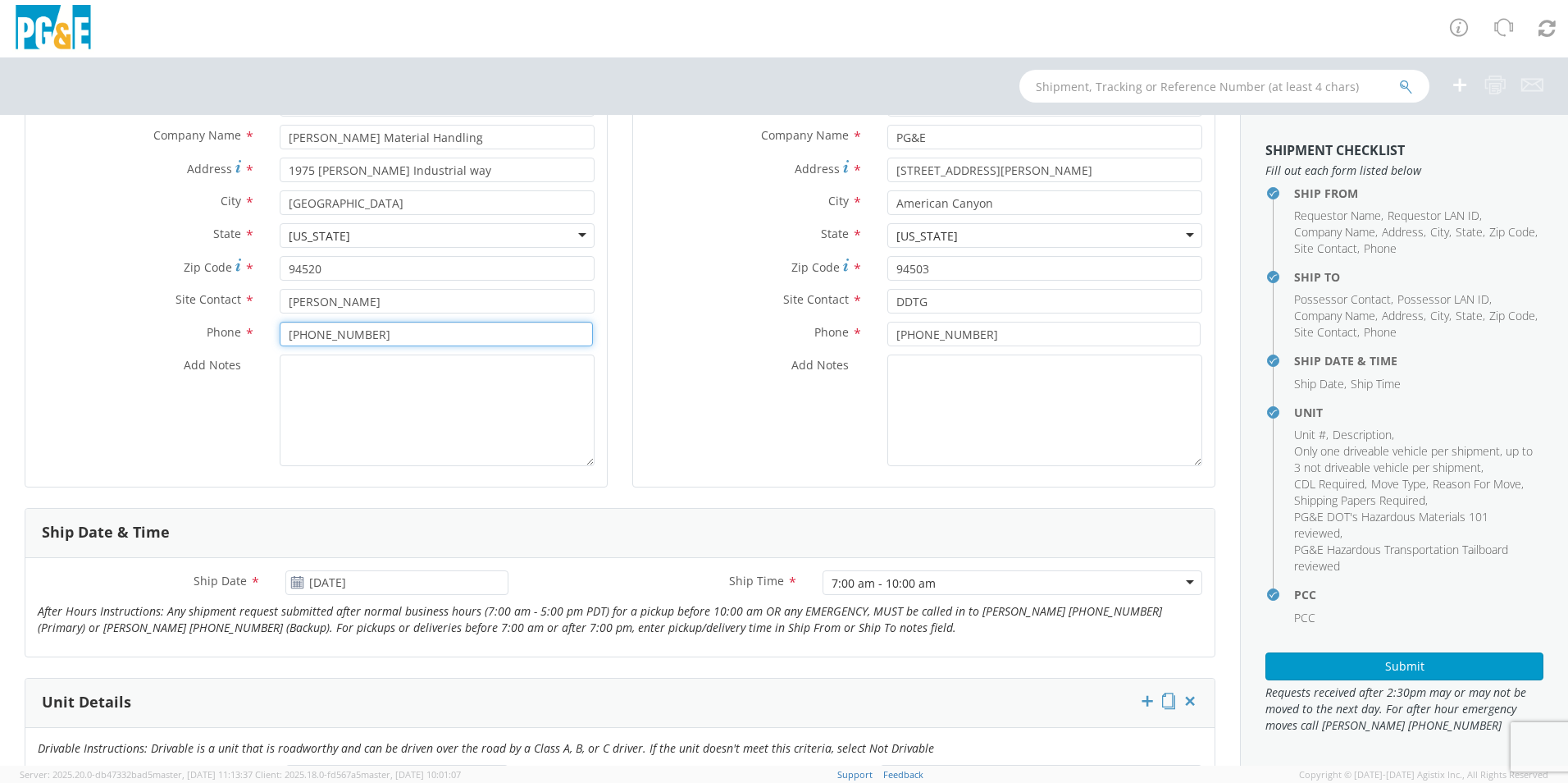
scroll to position [246, 0]
type input "[PHONE_NUMBER]"
click at [510, 421] on textarea "Add Notes *" at bounding box center [437, 409] width 315 height 111
drag, startPoint x: 366, startPoint y: 369, endPoint x: 283, endPoint y: 366, distance: 83.1
click at [283, 366] on textarea "this is a fork lift" at bounding box center [437, 409] width 315 height 111
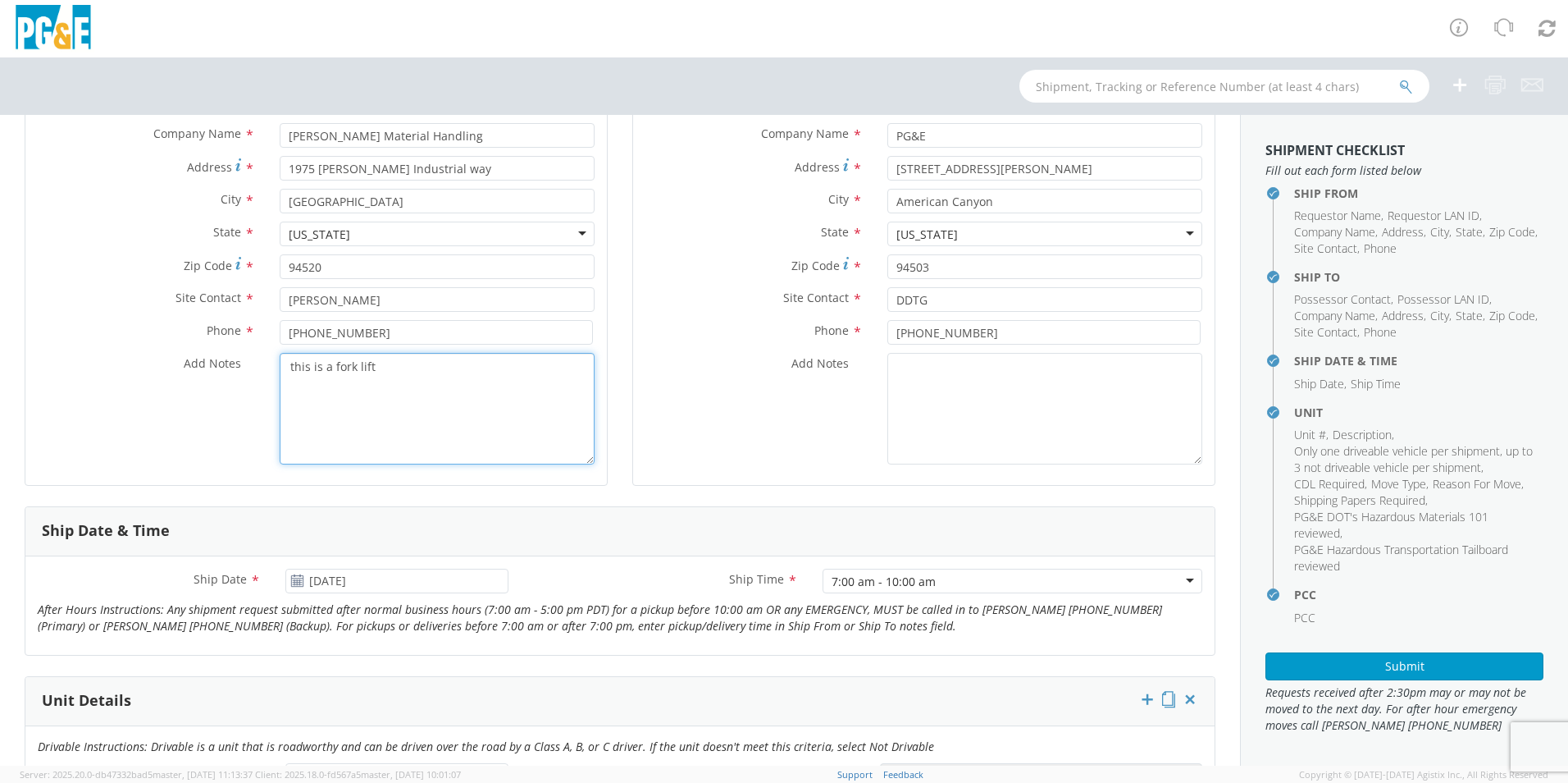
drag, startPoint x: 373, startPoint y: 370, endPoint x: 288, endPoint y: 366, distance: 85.1
click at [288, 366] on textarea "this is a fork lift" at bounding box center [437, 409] width 315 height 111
type textarea "this is a fork lift"
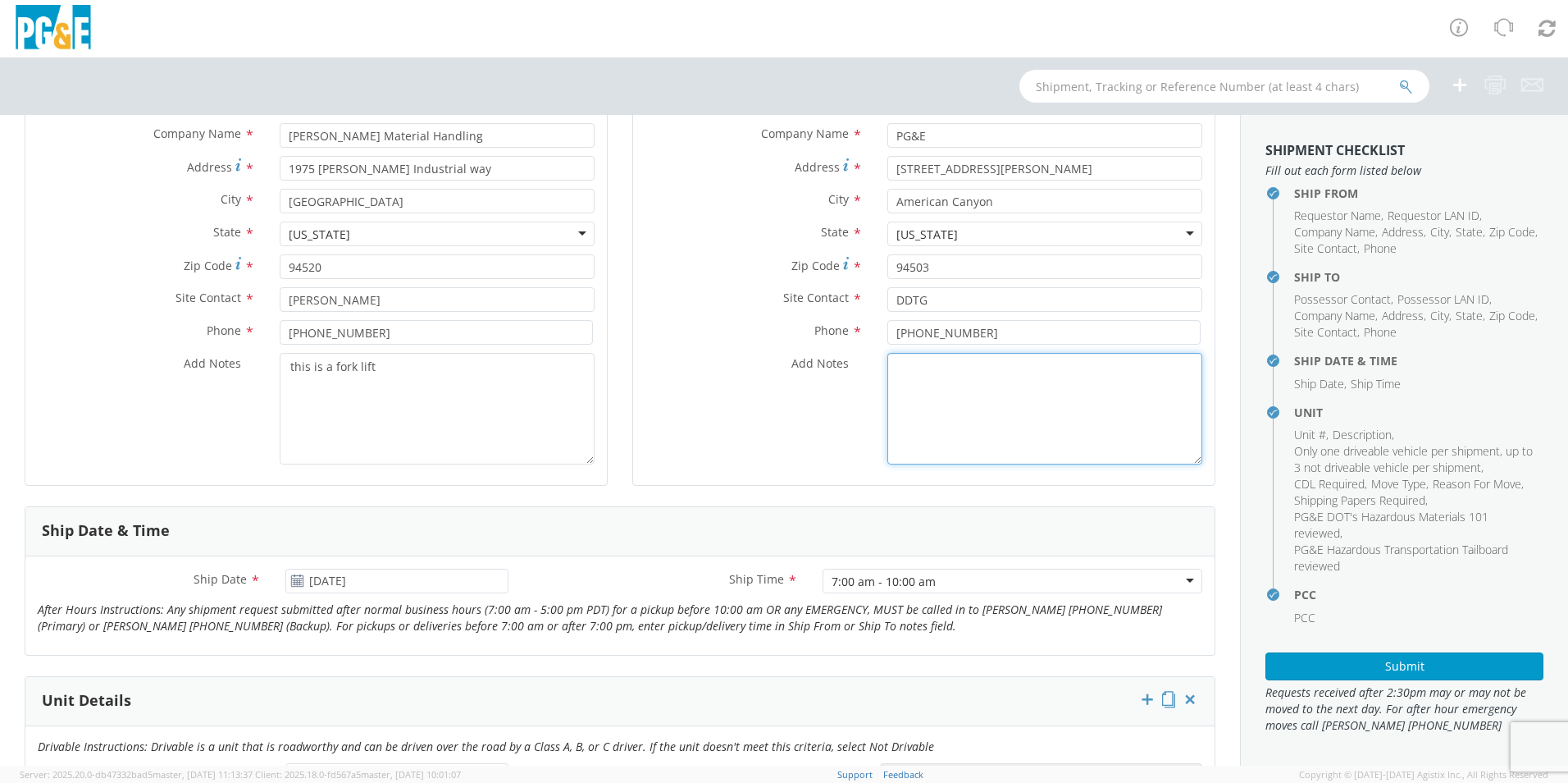
paste textarea "this is a fork lift"
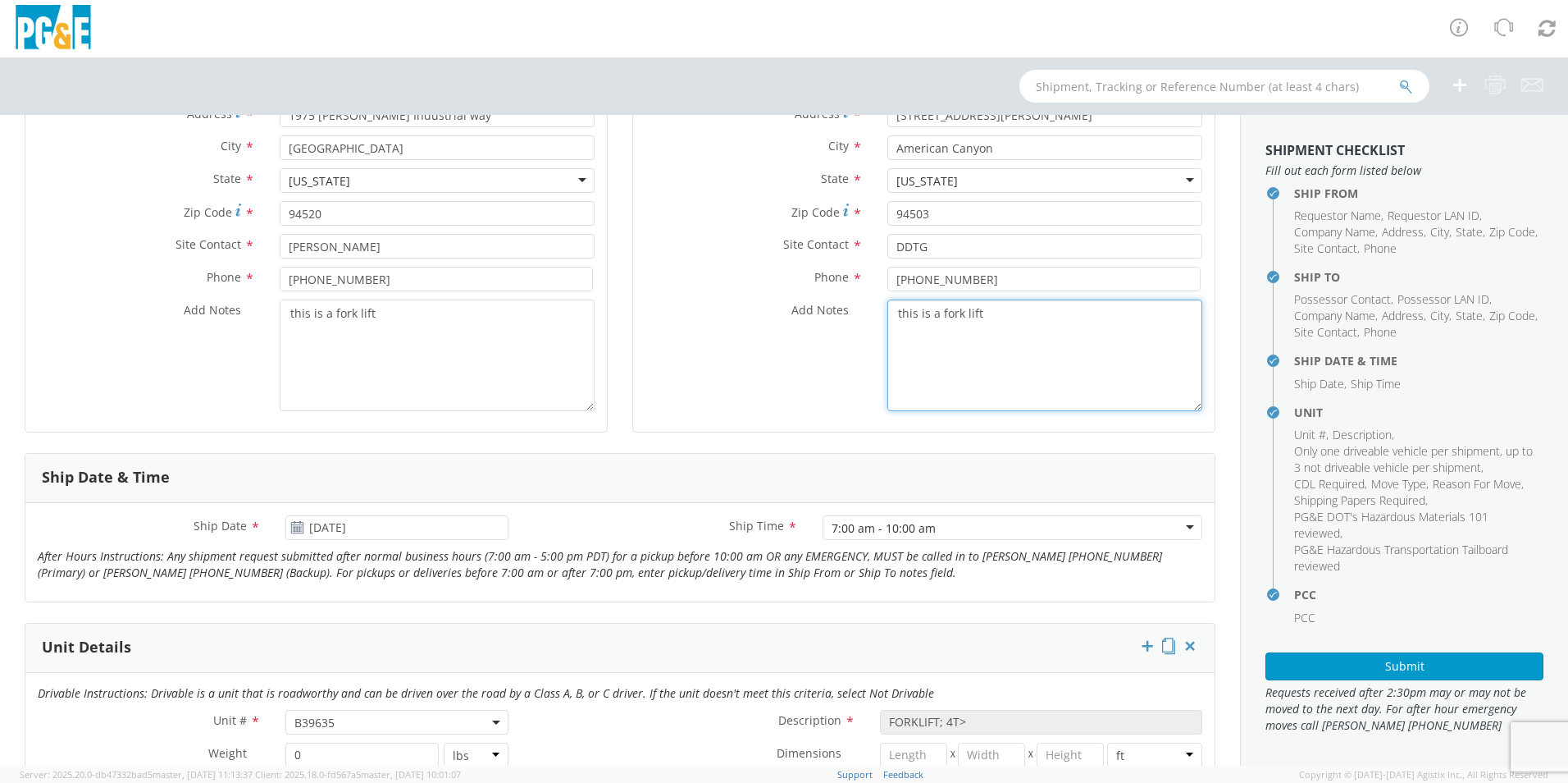
scroll to position [328, 0]
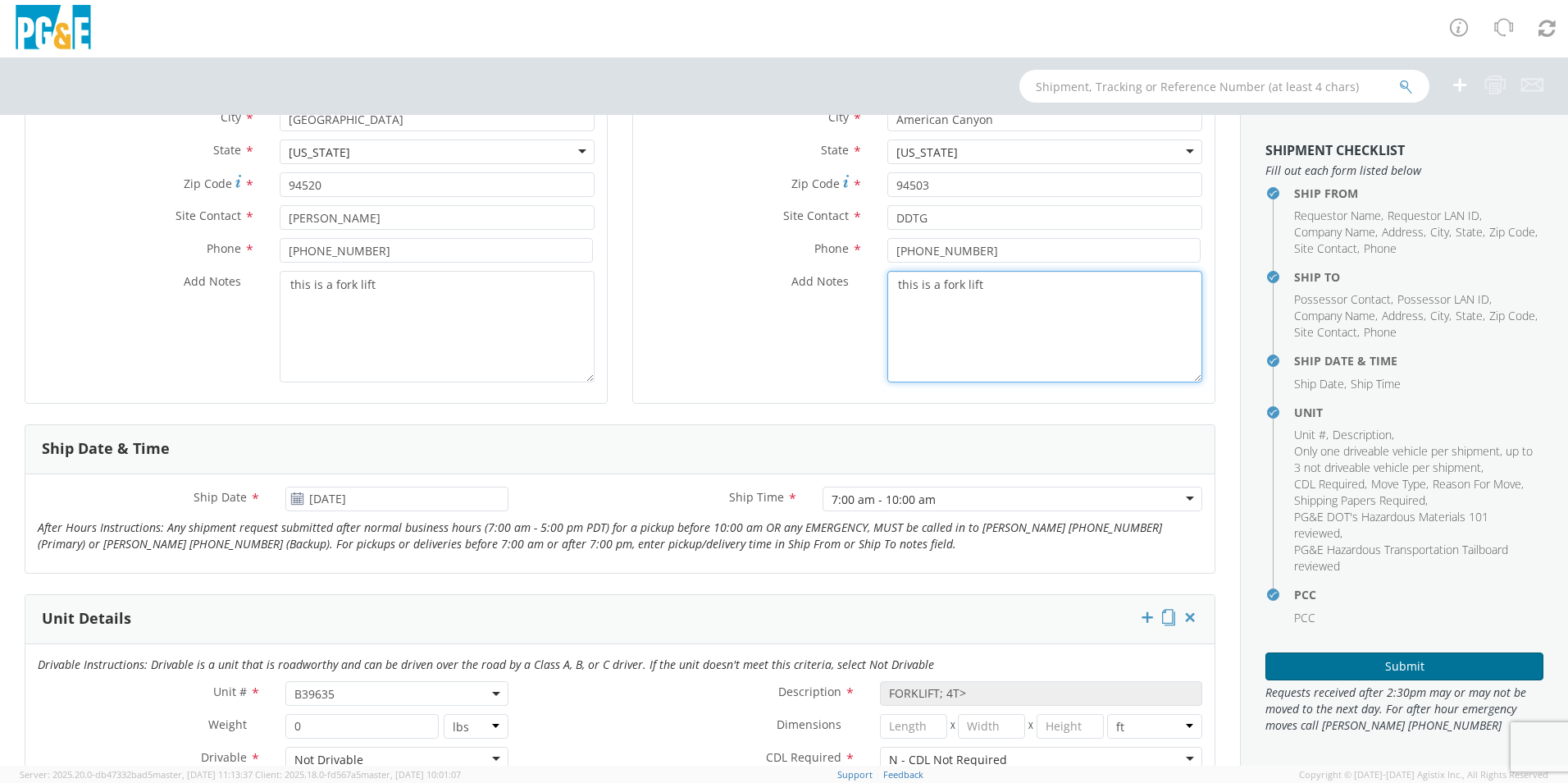
type textarea "this is a fork lift"
click at [1325, 661] on button "Submit" at bounding box center [1404, 666] width 278 height 28
